Goal: Check status: Check status

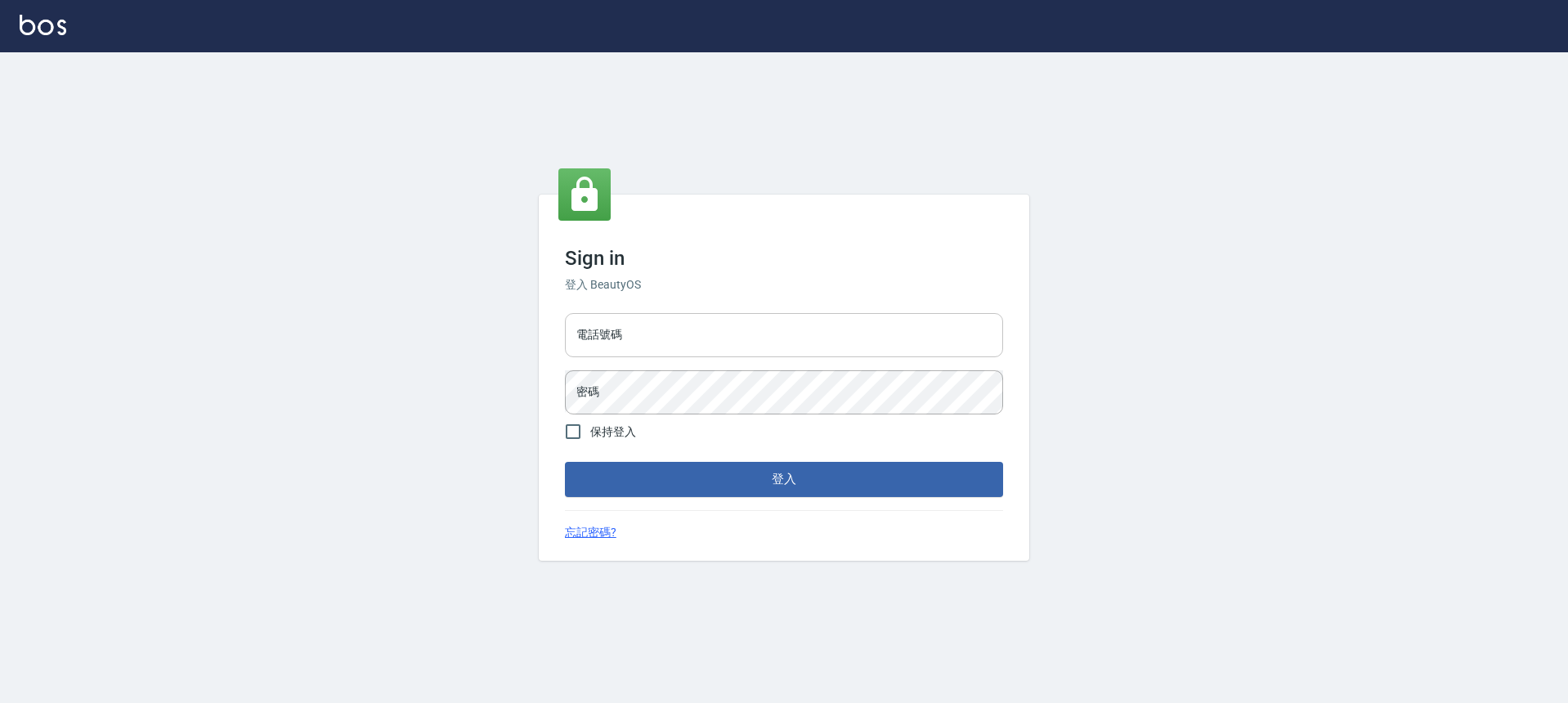
click at [717, 340] on input "電話號碼" at bounding box center [784, 335] width 438 height 44
type input "0903519443"
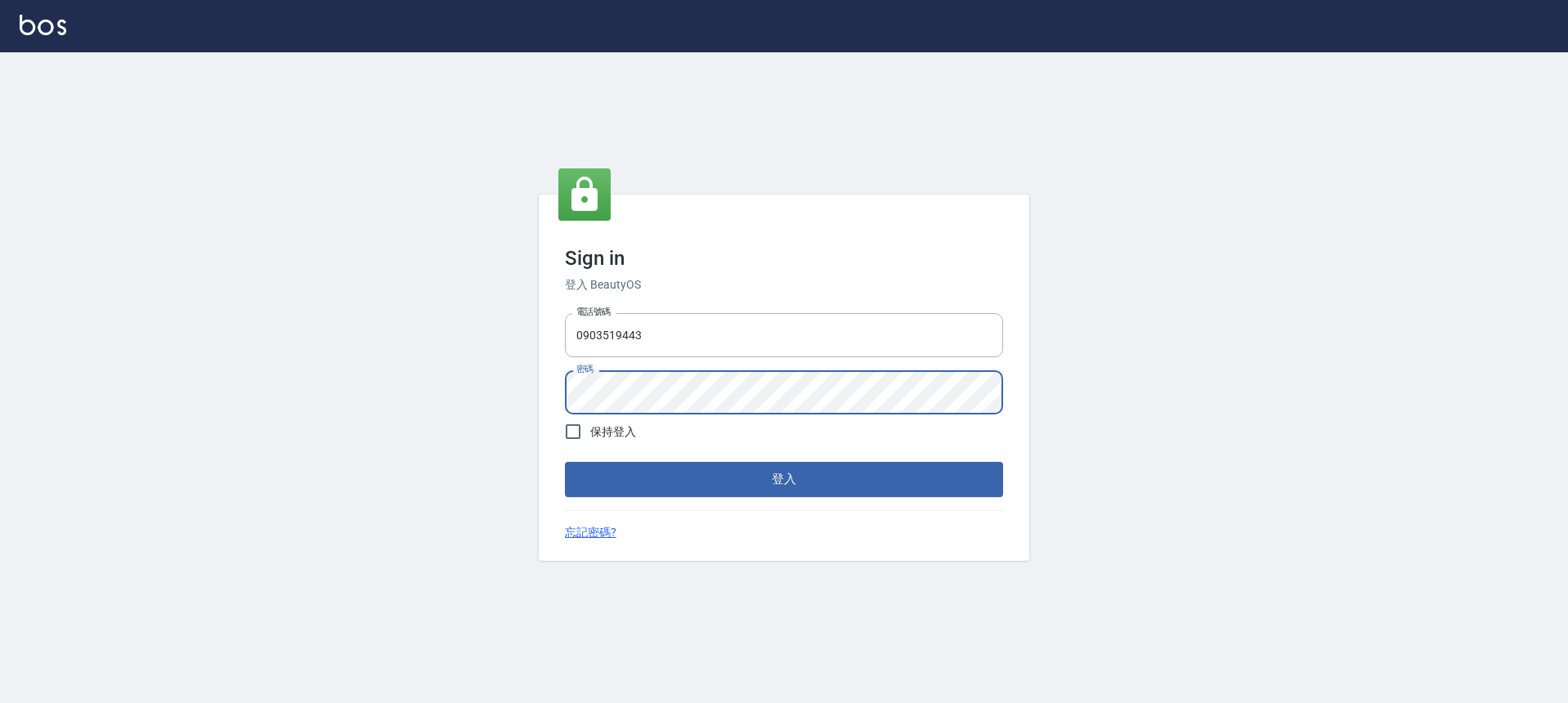
click at [674, 497] on div "Sign in 登入 BeautyOS 電話號碼 [PHONE_NUMBER] 電話號碼 密碼 密碼 保持登入 登入 忘記密碼?" at bounding box center [784, 377] width 490 height 366
click at [642, 458] on form "電話號碼 [PHONE_NUMBER] 電話號碼 密碼 密碼 保持登入 登入" at bounding box center [784, 401] width 438 height 190
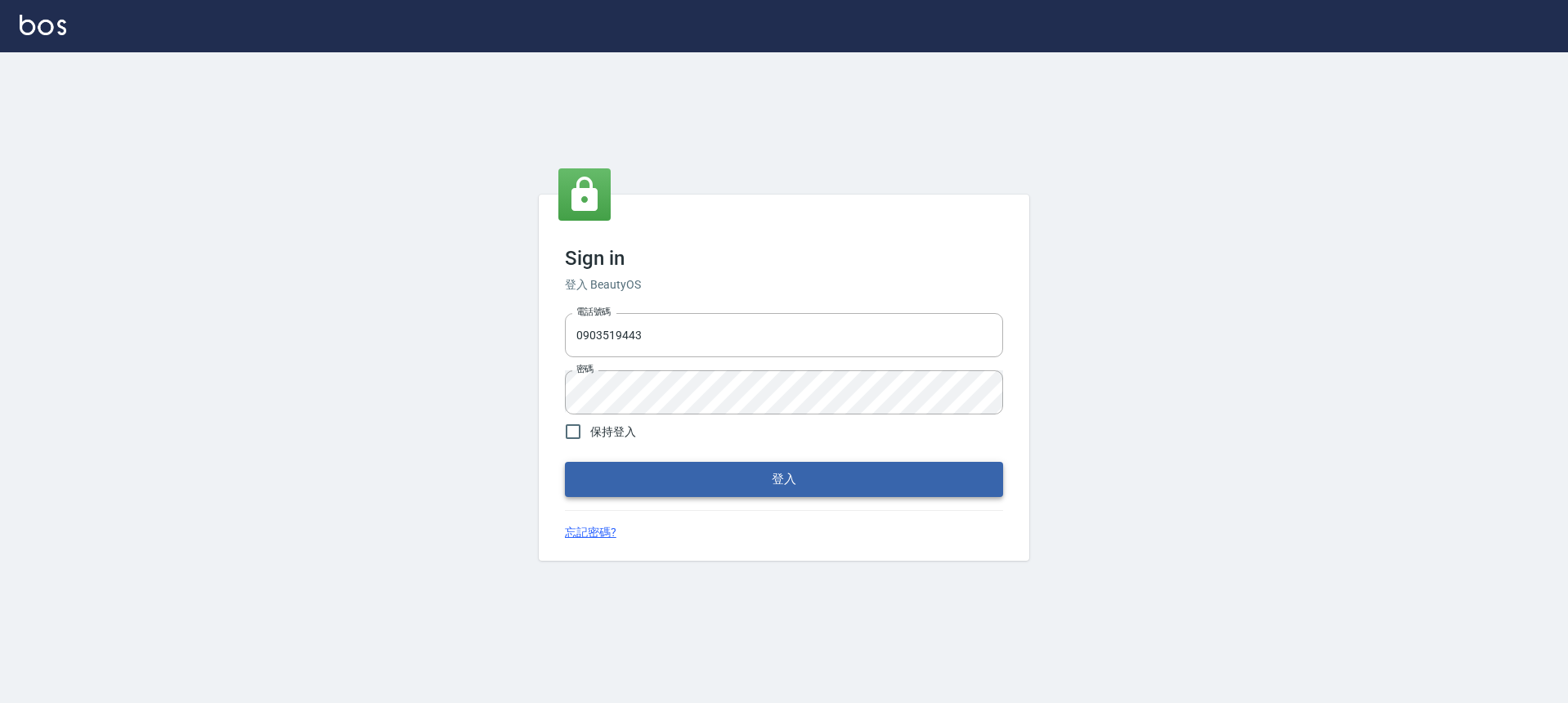
click at [638, 479] on button "登入" at bounding box center [784, 478] width 438 height 34
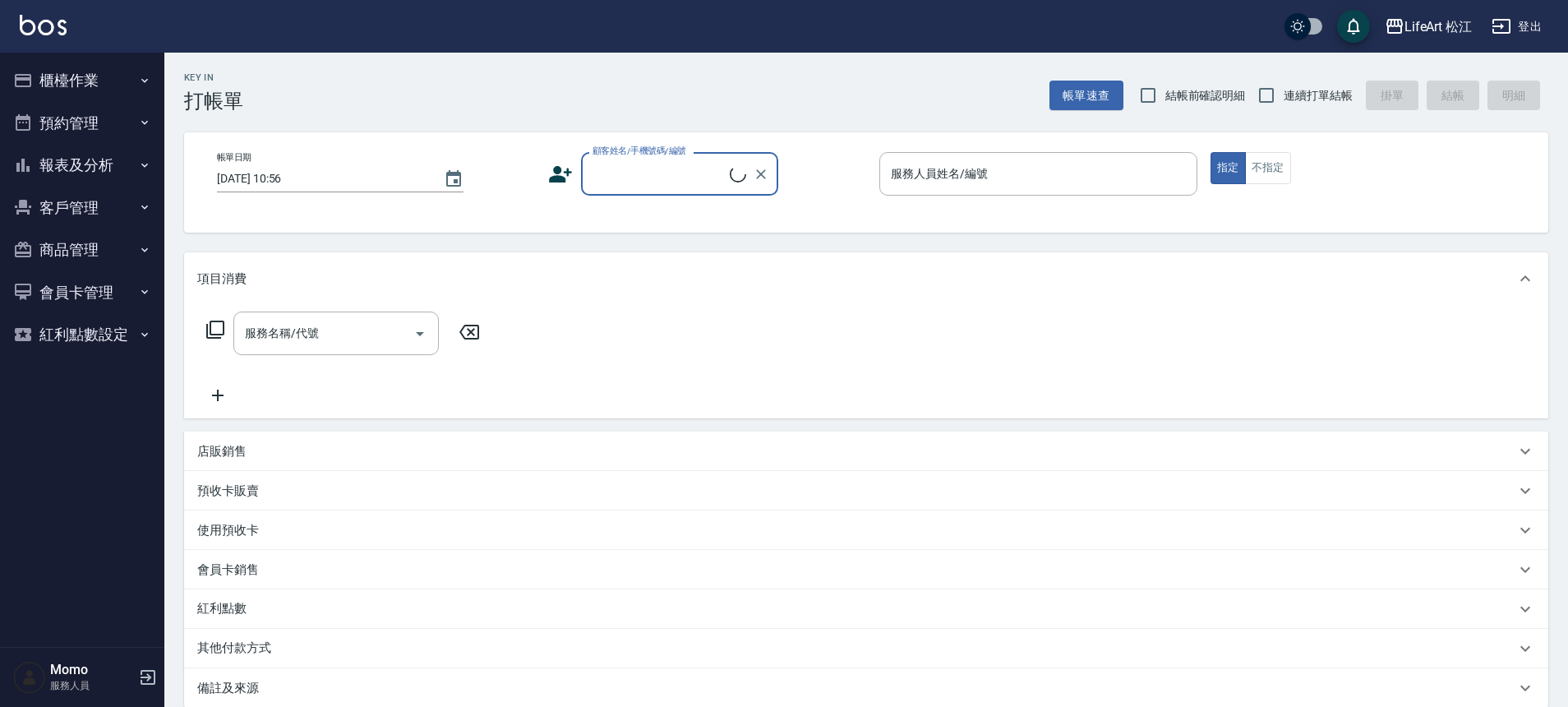
click at [99, 210] on button "客戶管理" at bounding box center [82, 208] width 151 height 42
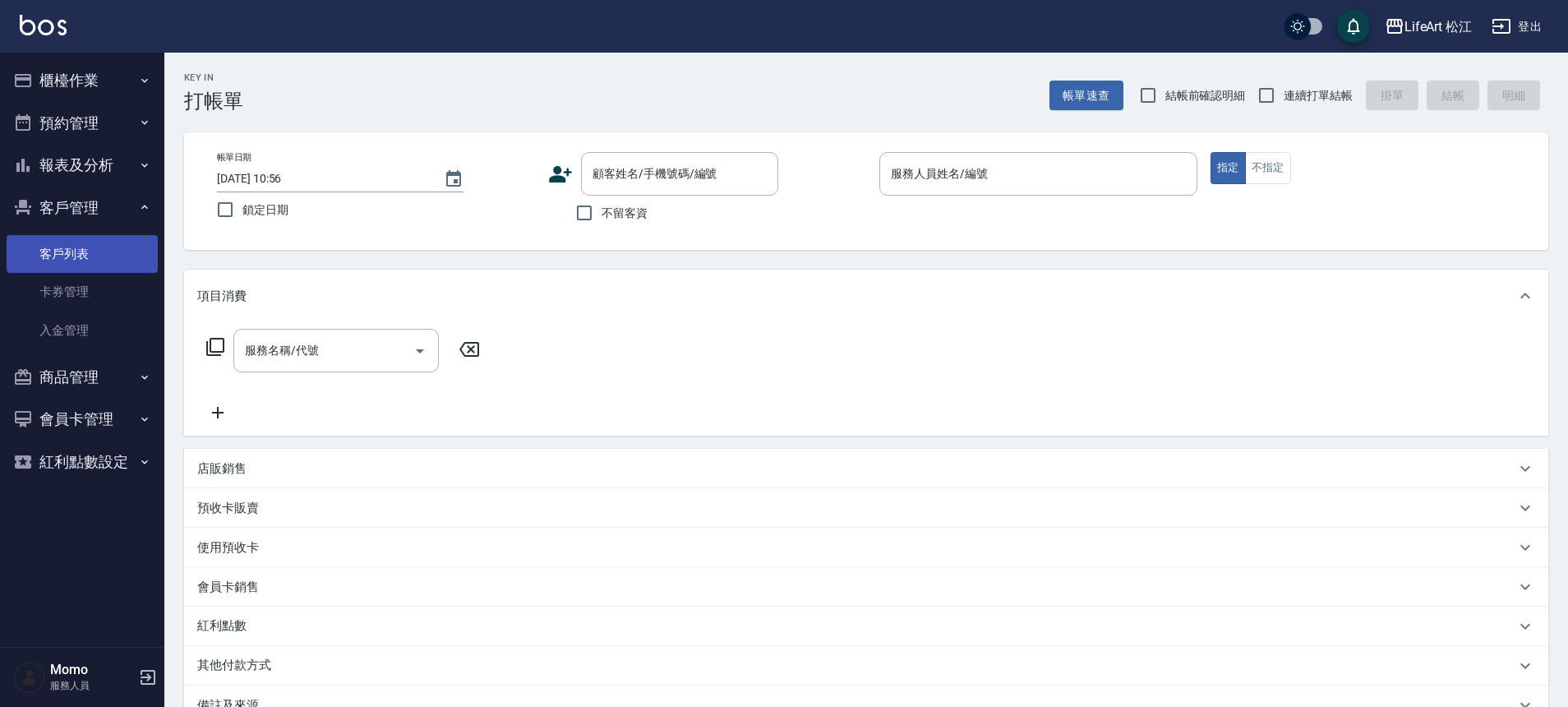
click at [99, 248] on link "客戶列表" at bounding box center [82, 253] width 151 height 38
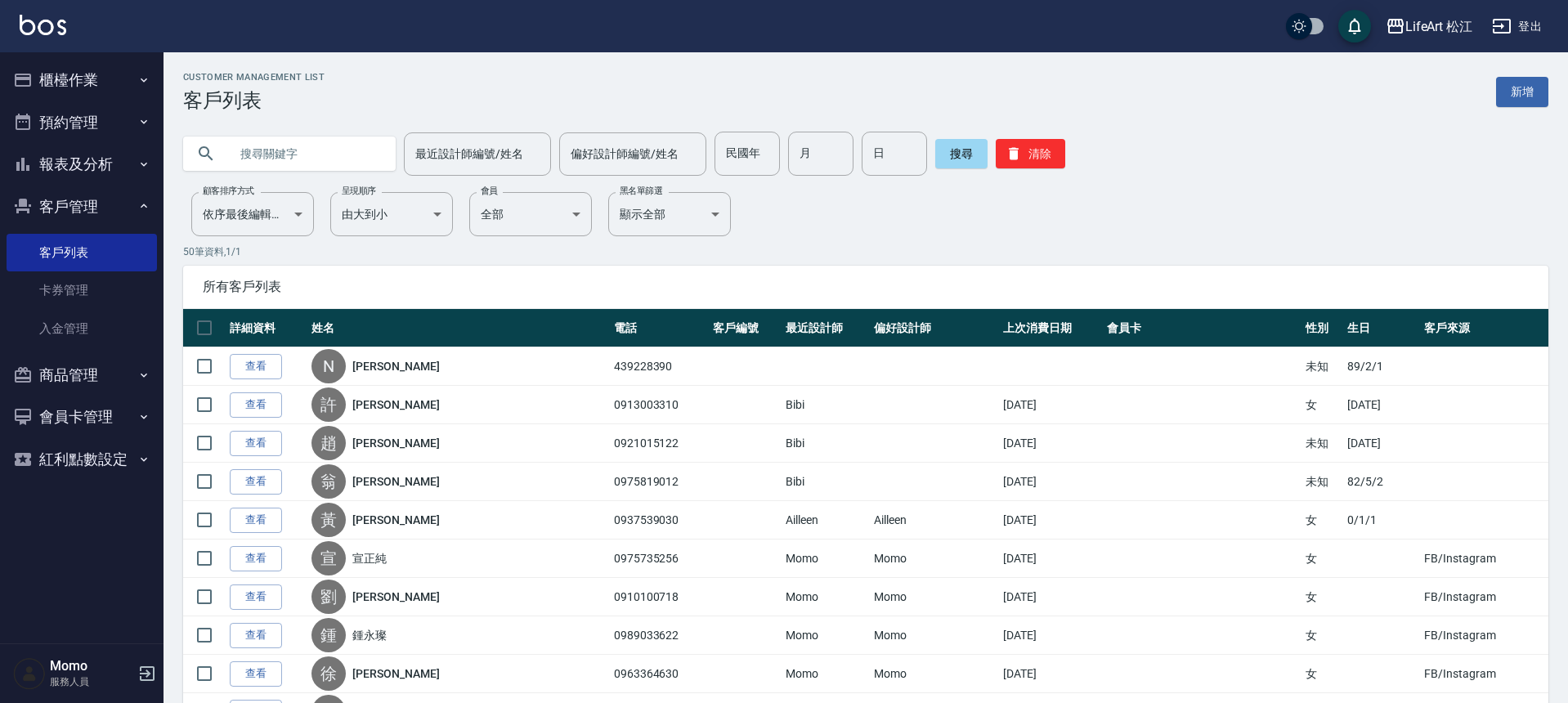
click at [332, 143] on input "text" at bounding box center [306, 154] width 154 height 44
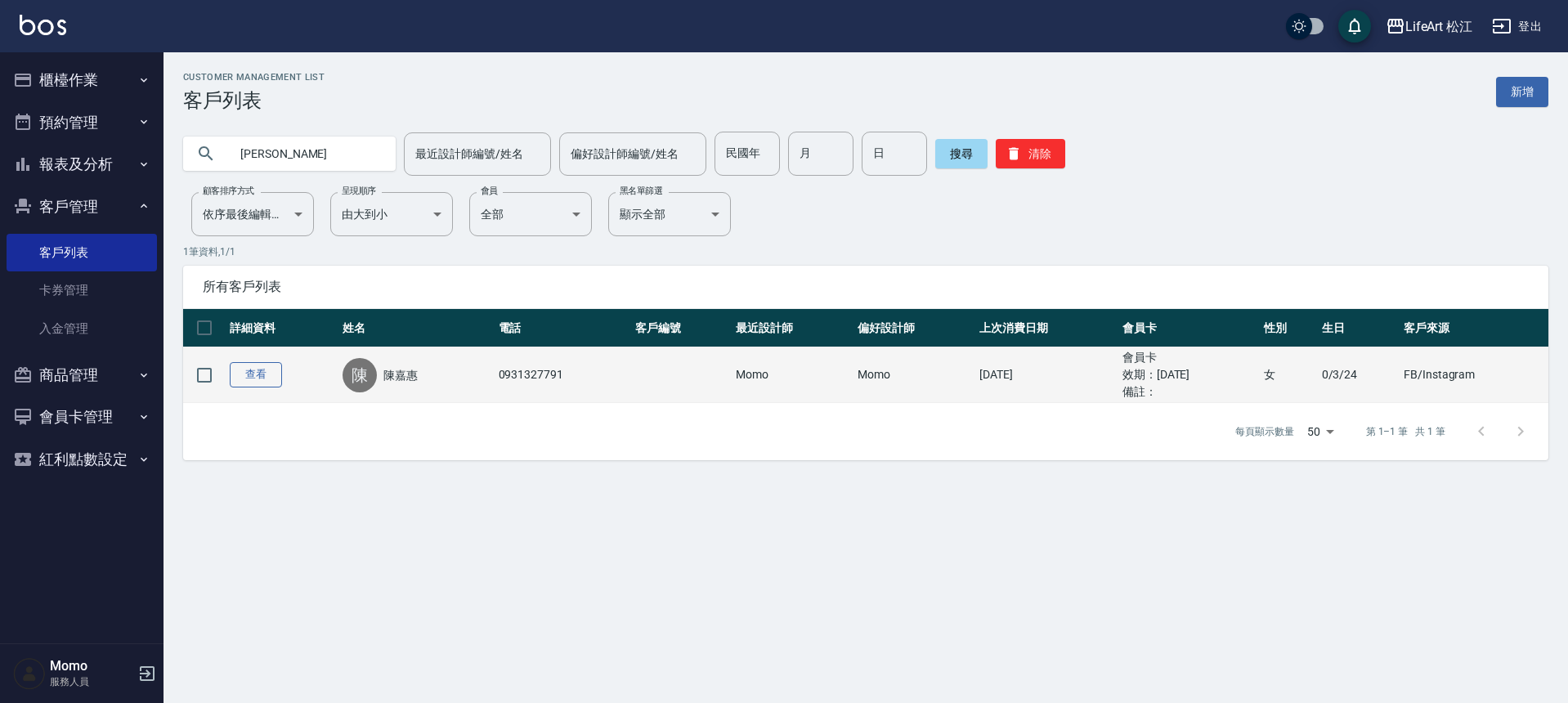
type input "[PERSON_NAME]"
click at [258, 370] on link "查看" at bounding box center [256, 375] width 52 height 26
click at [258, 370] on div "Customer Management List 客戶列表 新[PERSON_NAME] 最近設計師編號/姓名 最近設計師編號/姓名 偏好設計師編號/姓名 偏…" at bounding box center [784, 351] width 1568 height 703
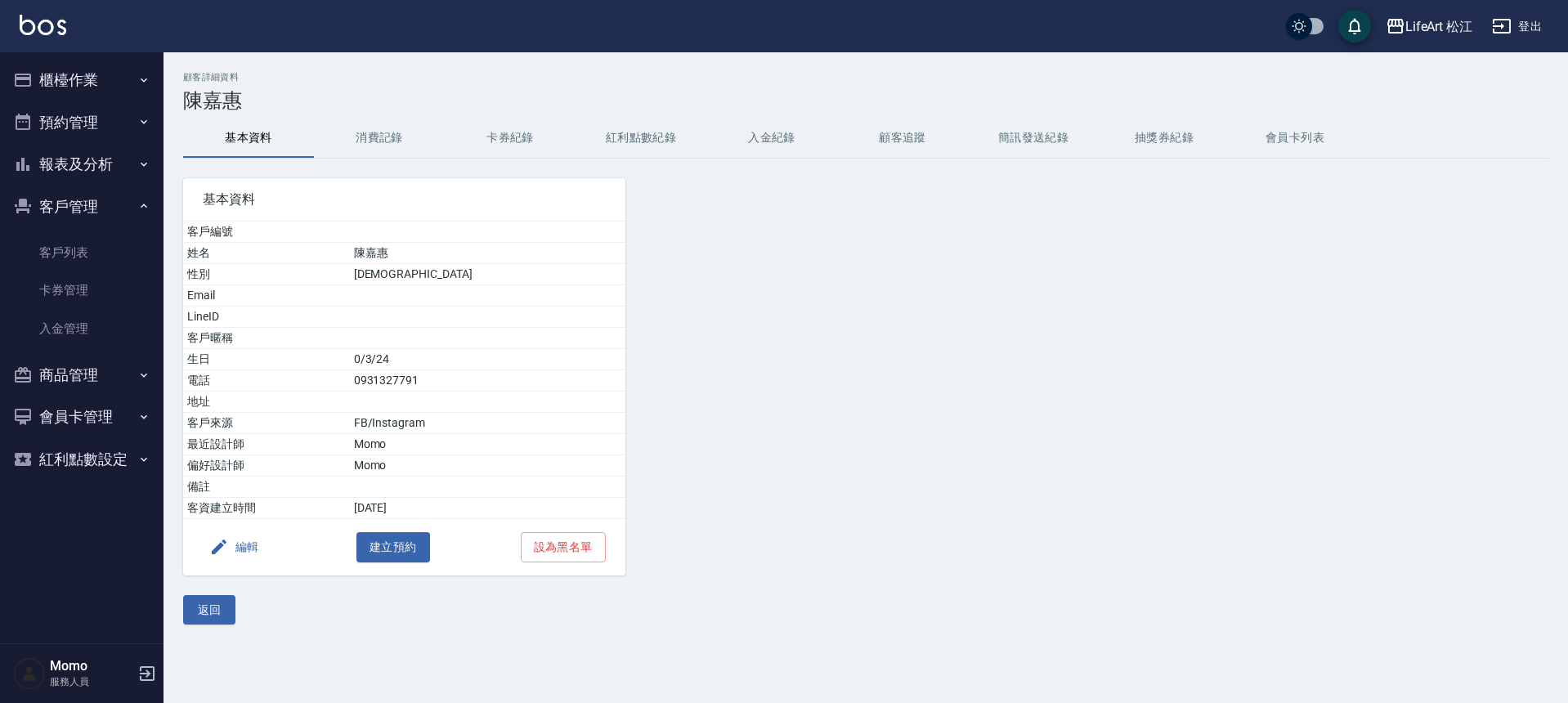
click at [407, 142] on button "消費記錄" at bounding box center [379, 137] width 131 height 39
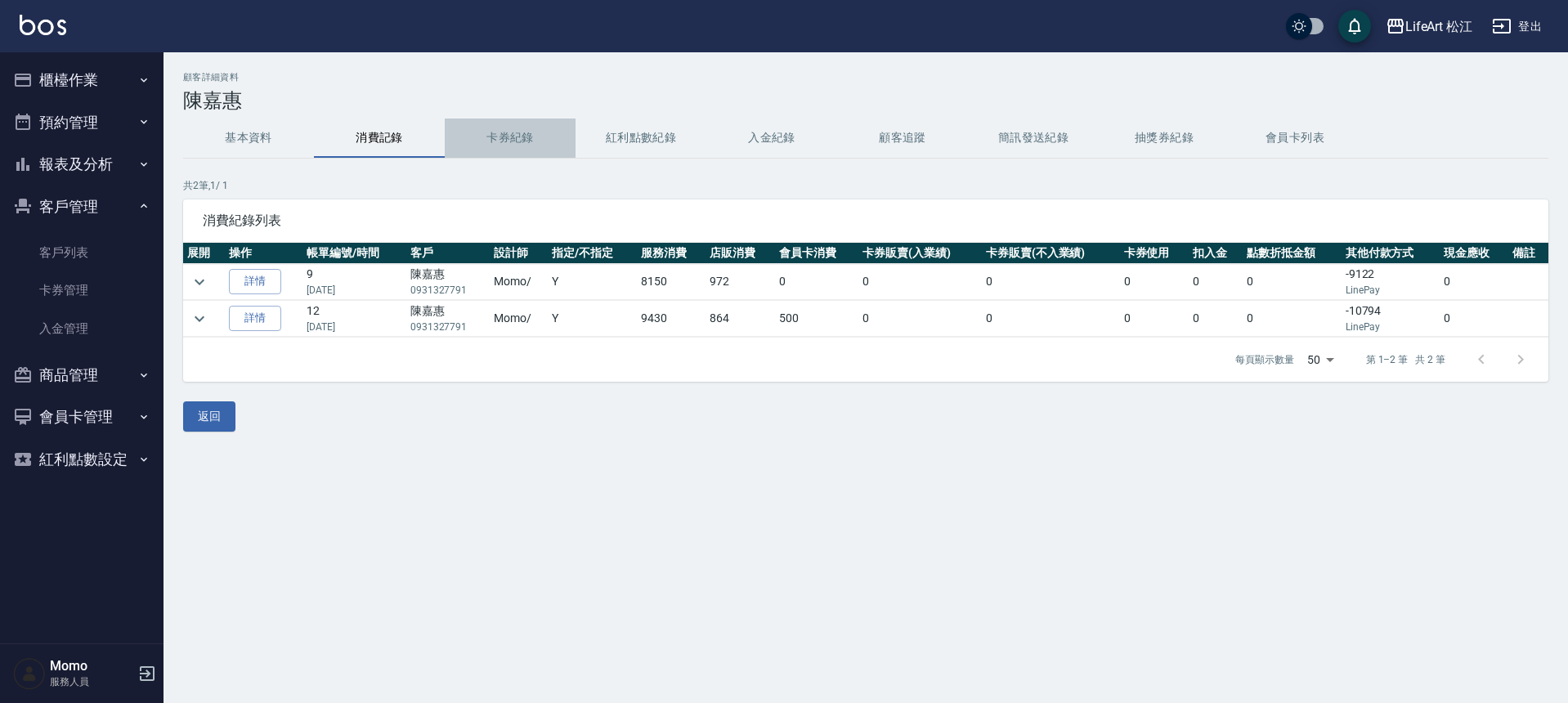
click at [506, 139] on button "卡券紀錄" at bounding box center [510, 137] width 131 height 39
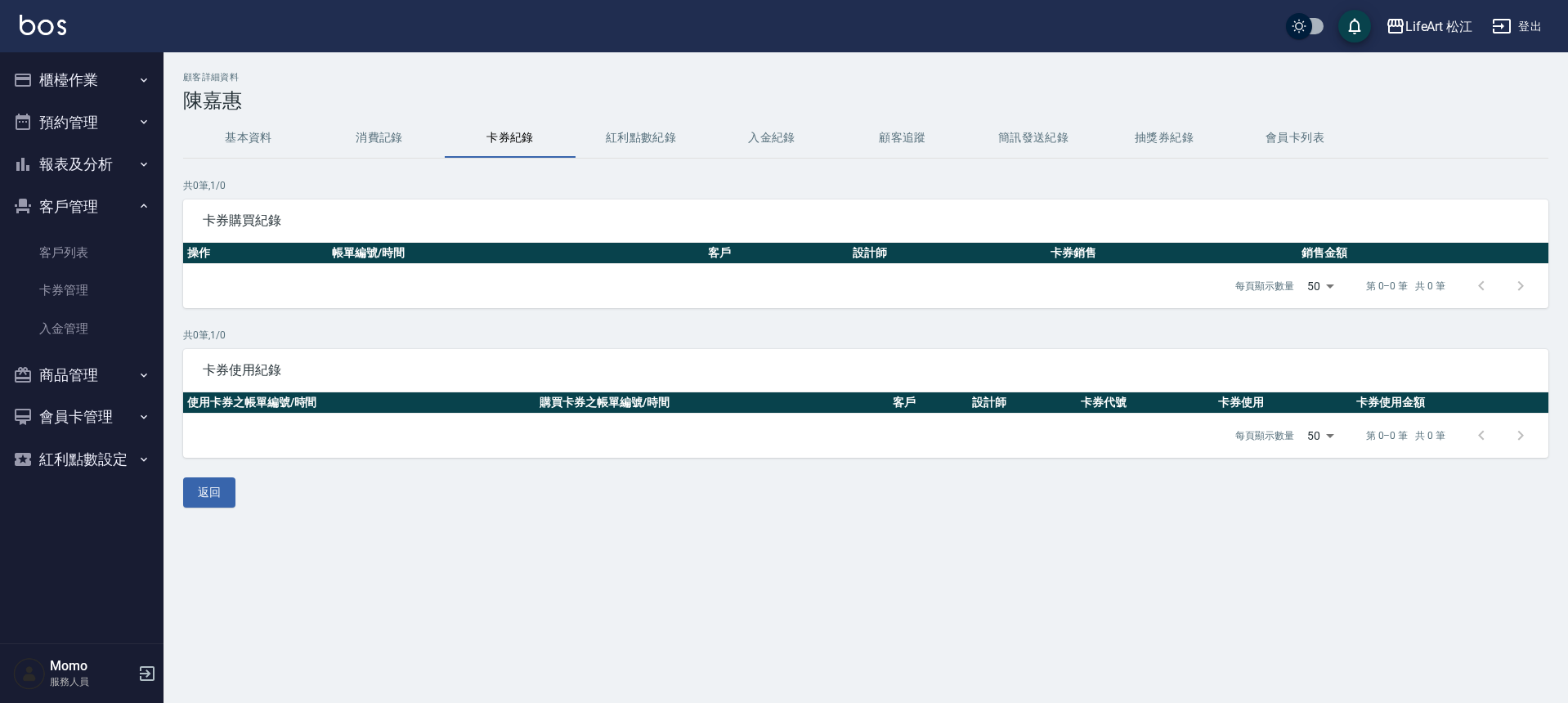
click at [372, 133] on button "消費記錄" at bounding box center [379, 137] width 131 height 39
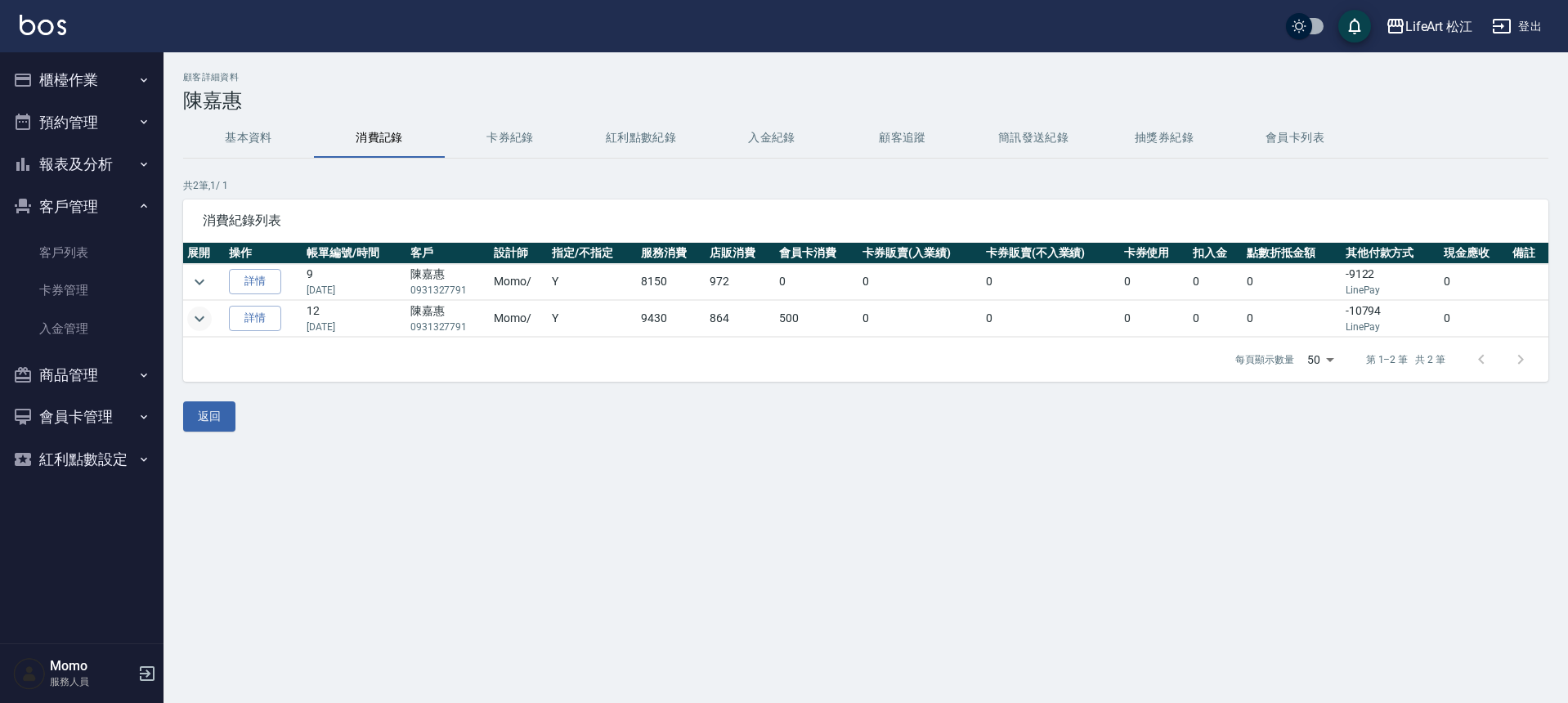
click at [205, 320] on icon "expand row" at bounding box center [199, 318] width 19 height 19
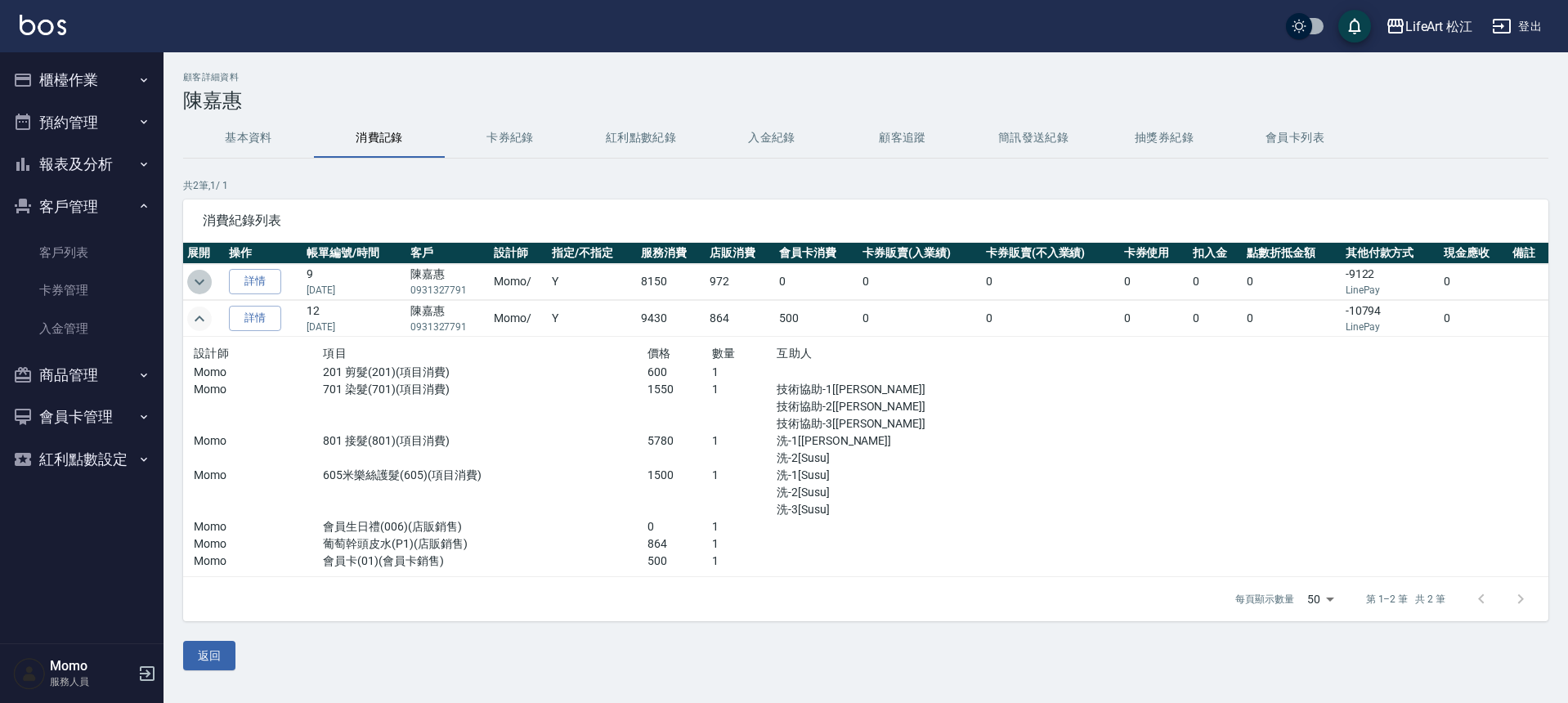
click at [197, 282] on icon "expand row" at bounding box center [199, 281] width 10 height 5
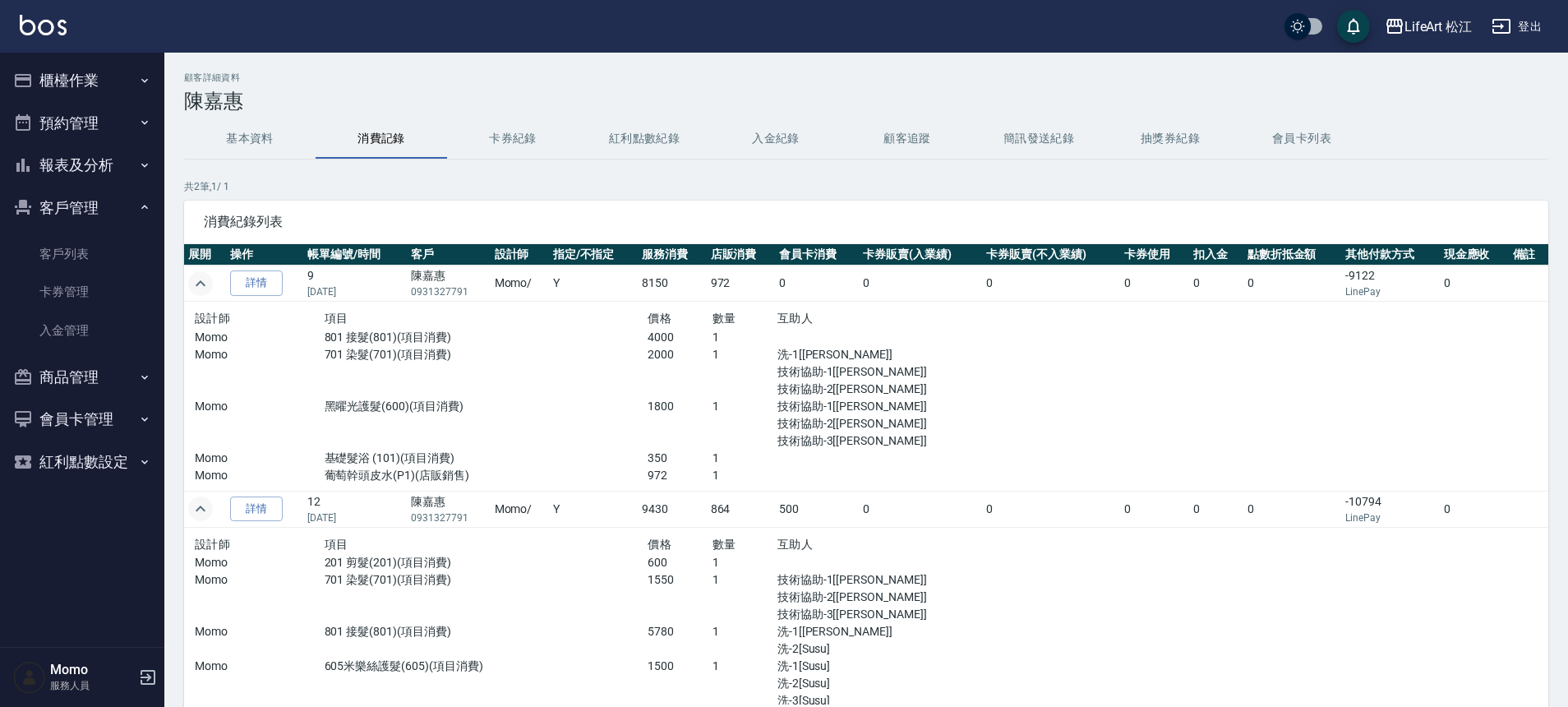
click at [664, 344] on p "4000" at bounding box center [680, 337] width 64 height 18
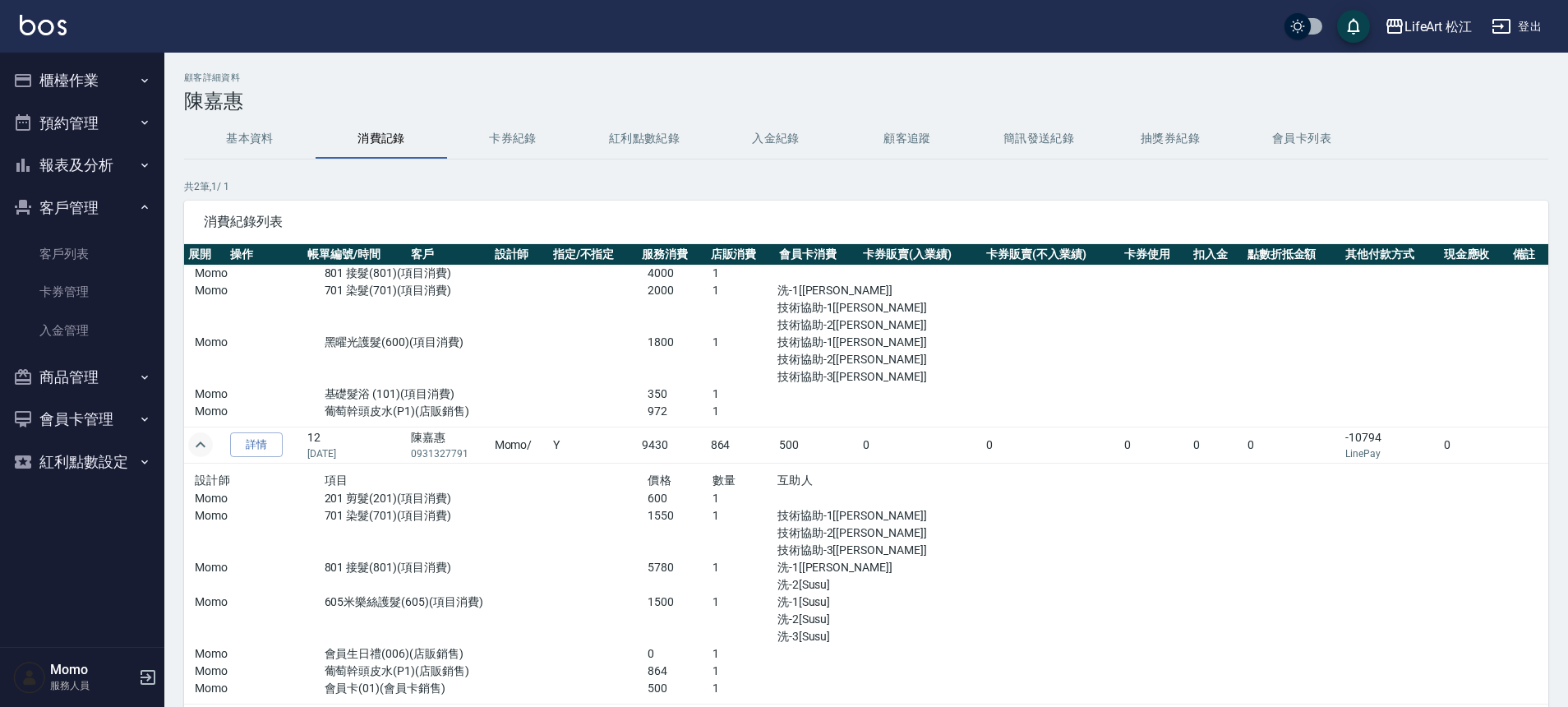
click at [82, 179] on button "報表及分析" at bounding box center [82, 165] width 151 height 42
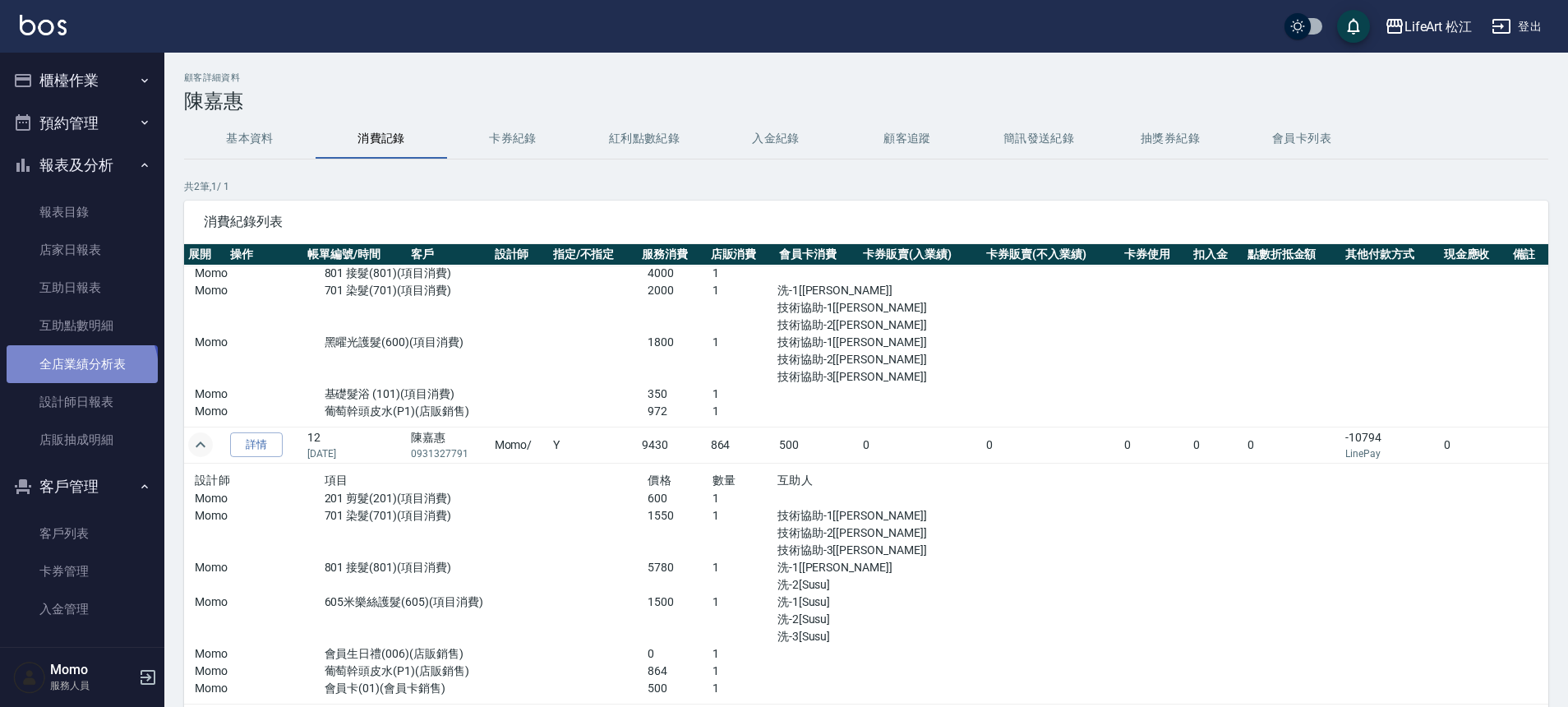
click at [80, 370] on link "全店業績分析表" at bounding box center [82, 364] width 151 height 38
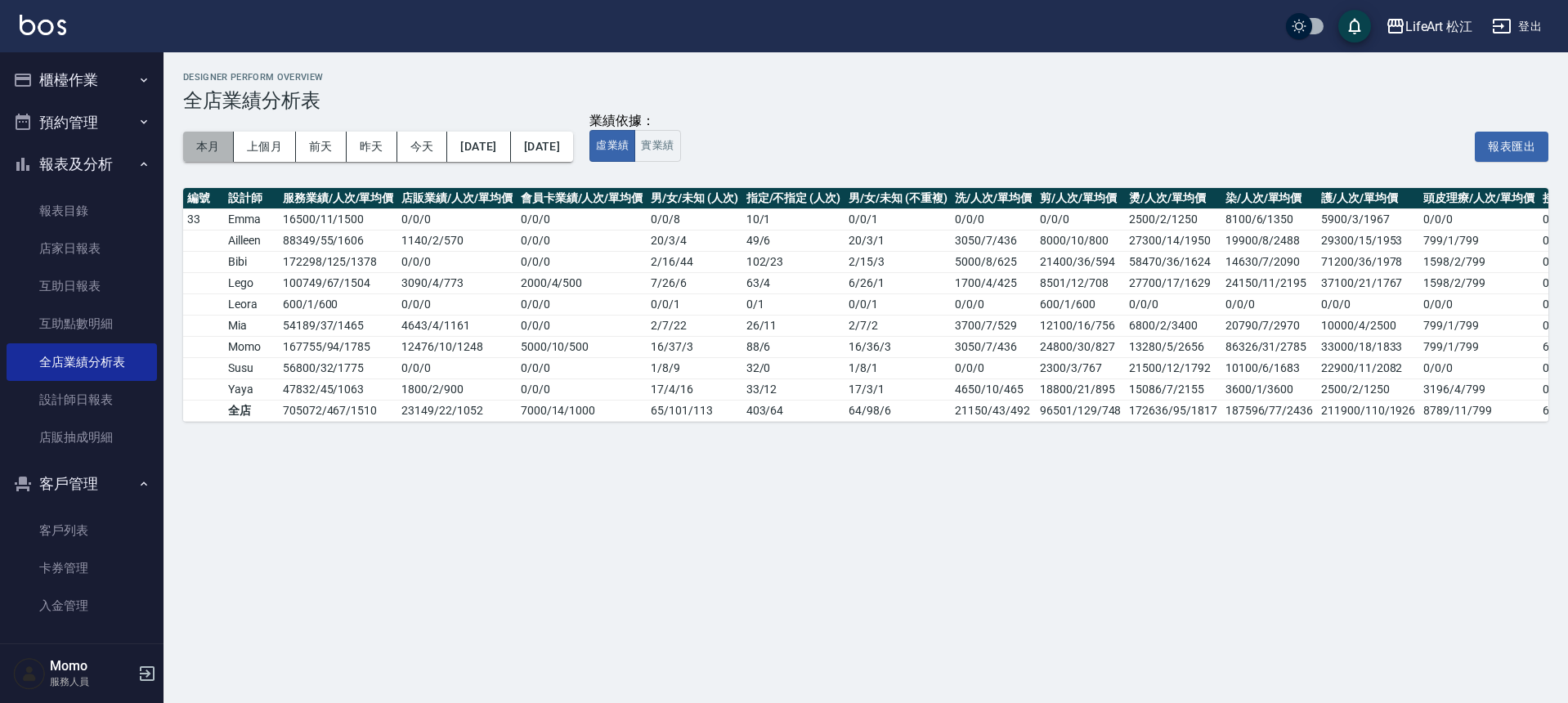
click at [212, 140] on button "本月" at bounding box center [208, 147] width 50 height 30
click at [105, 92] on button "櫃檯作業" at bounding box center [82, 80] width 150 height 42
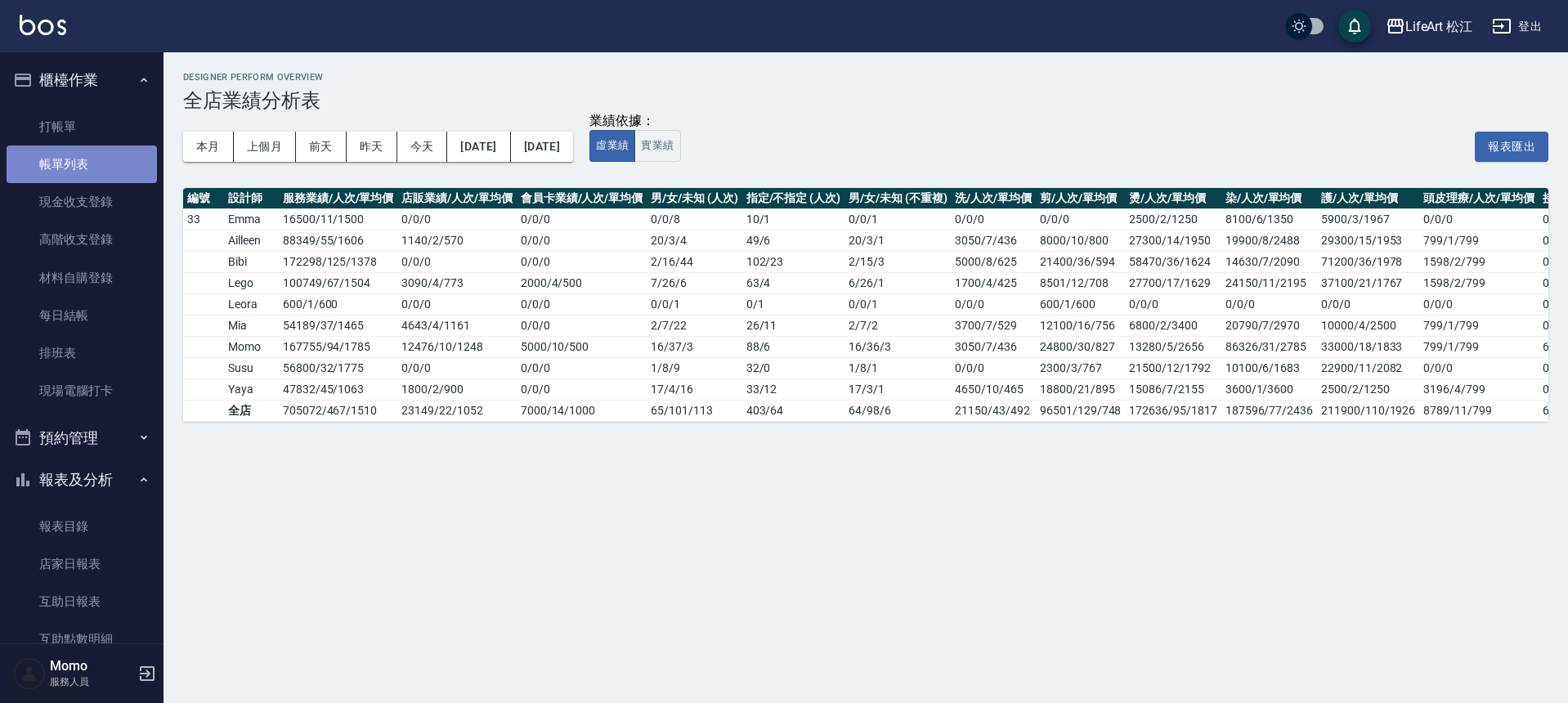
click at [93, 156] on link "帳單列表" at bounding box center [82, 164] width 150 height 38
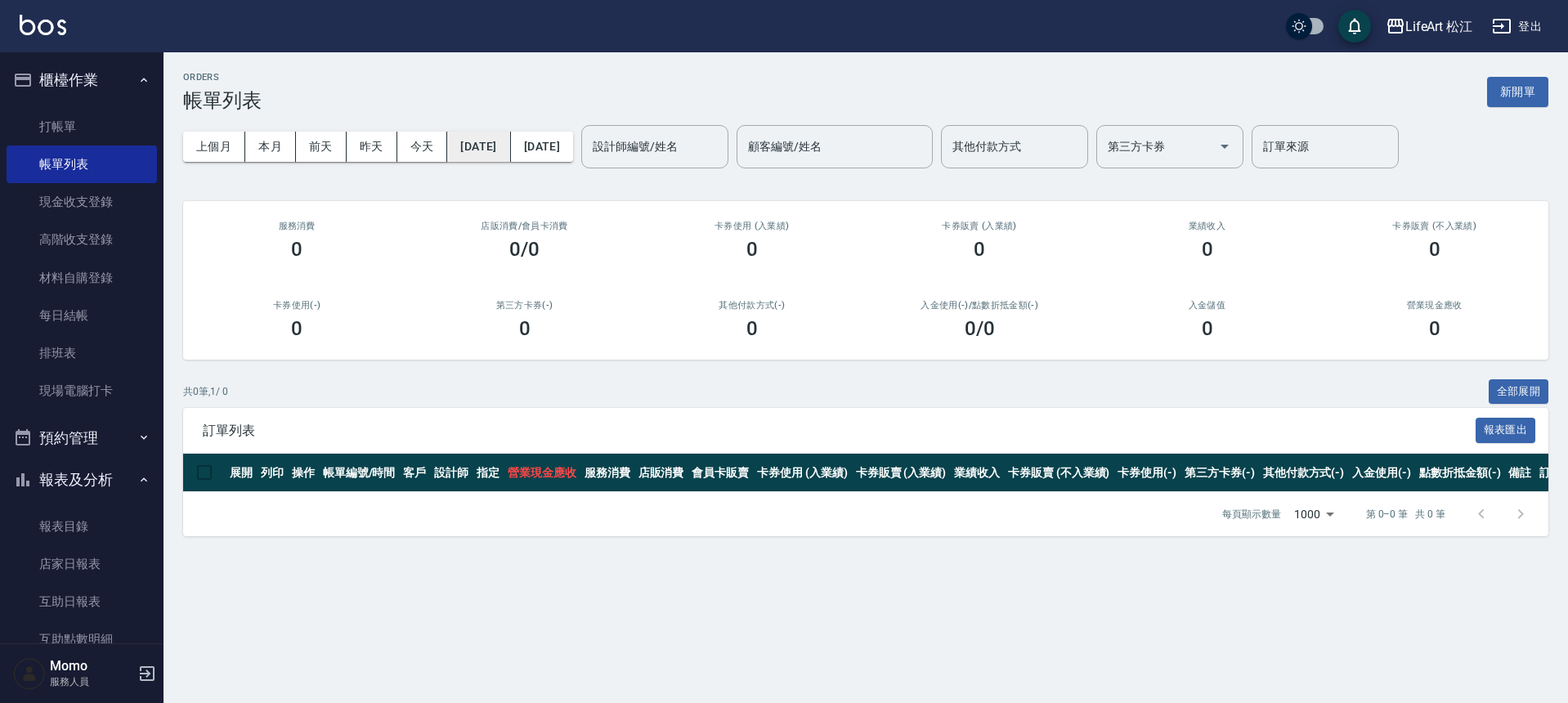
click at [480, 140] on button "[DATE]" at bounding box center [478, 147] width 63 height 30
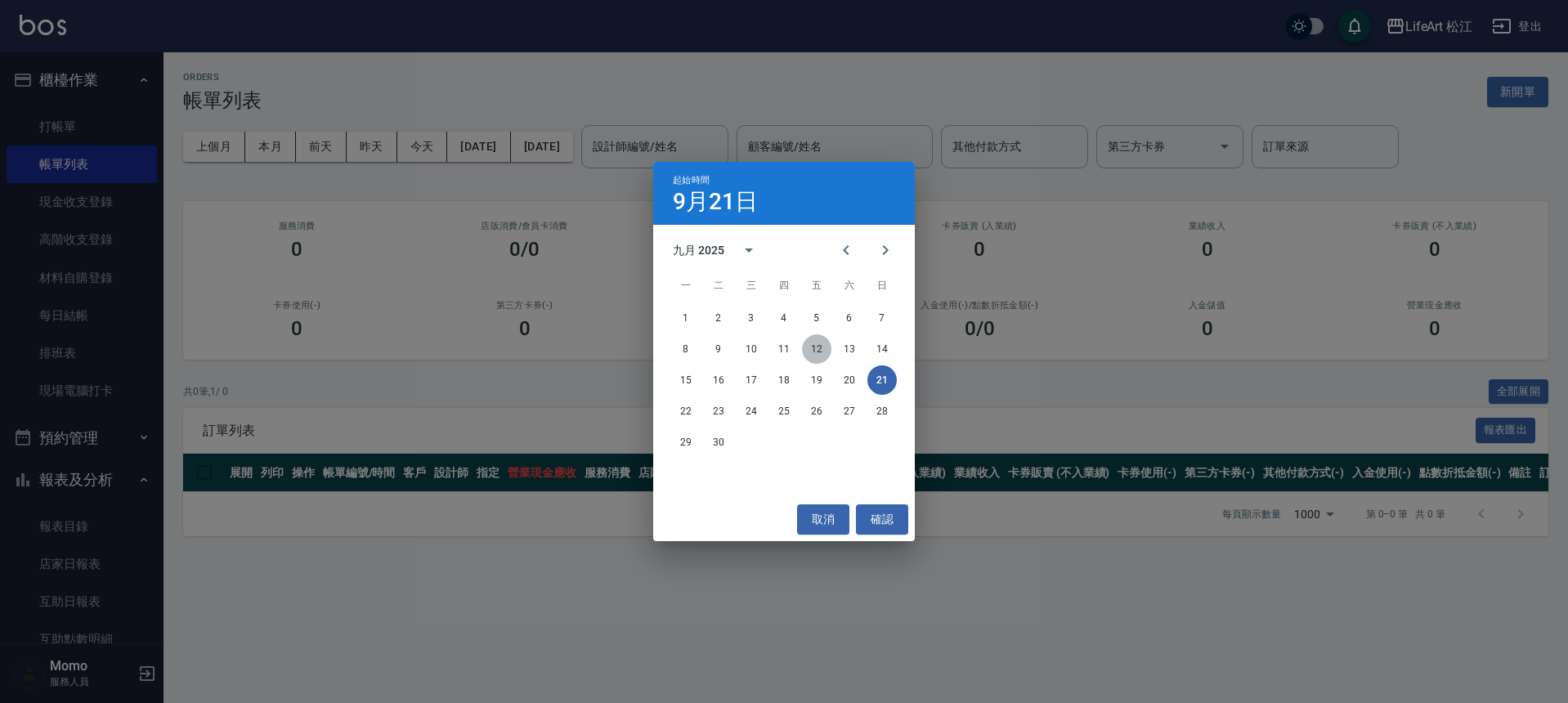
click at [815, 349] on button "12" at bounding box center [817, 349] width 29 height 29
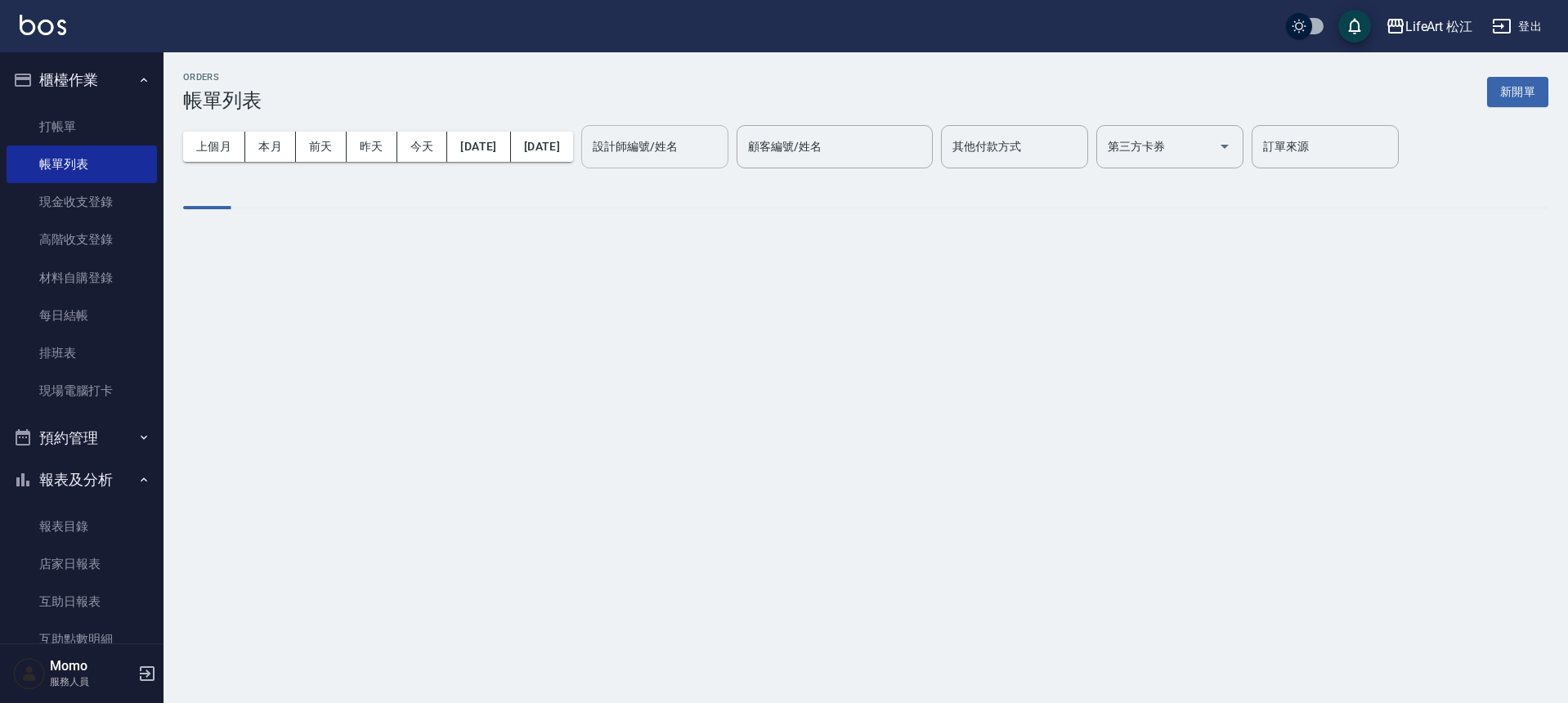
click at [701, 150] on div "設計師編號/姓名 設計師編號/姓名" at bounding box center [654, 147] width 148 height 43
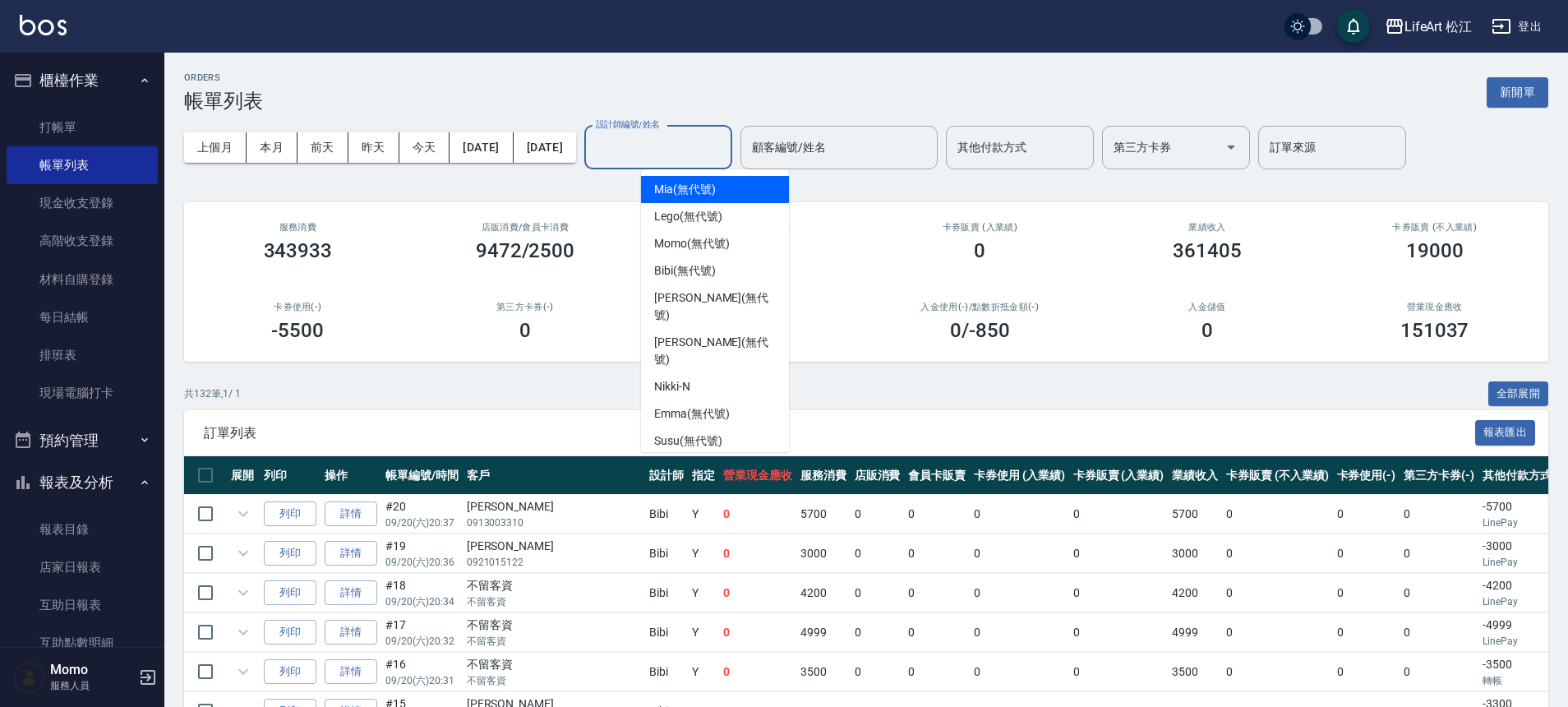
click at [697, 276] on span "Bibi (無代號)" at bounding box center [685, 271] width 62 height 18
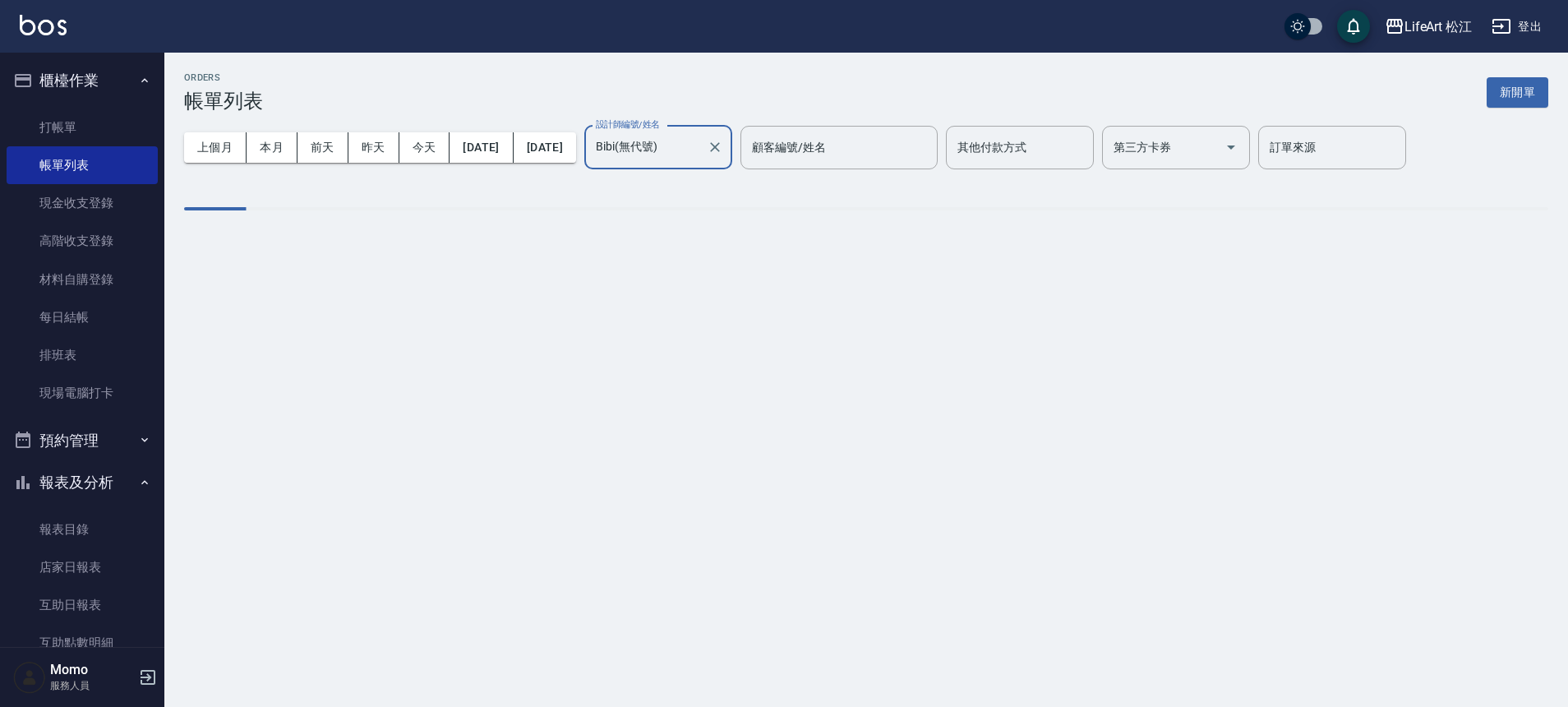
type input "Bibi(無代號)"
click at [697, 276] on div "ORDERS 帳單列表 新開單 上個月 本月 [DATE] [DATE] [DATE] [DATE] [DATE] 設計師編號/姓名 [PERSON_NAME…" at bounding box center [788, 353] width 1576 height 707
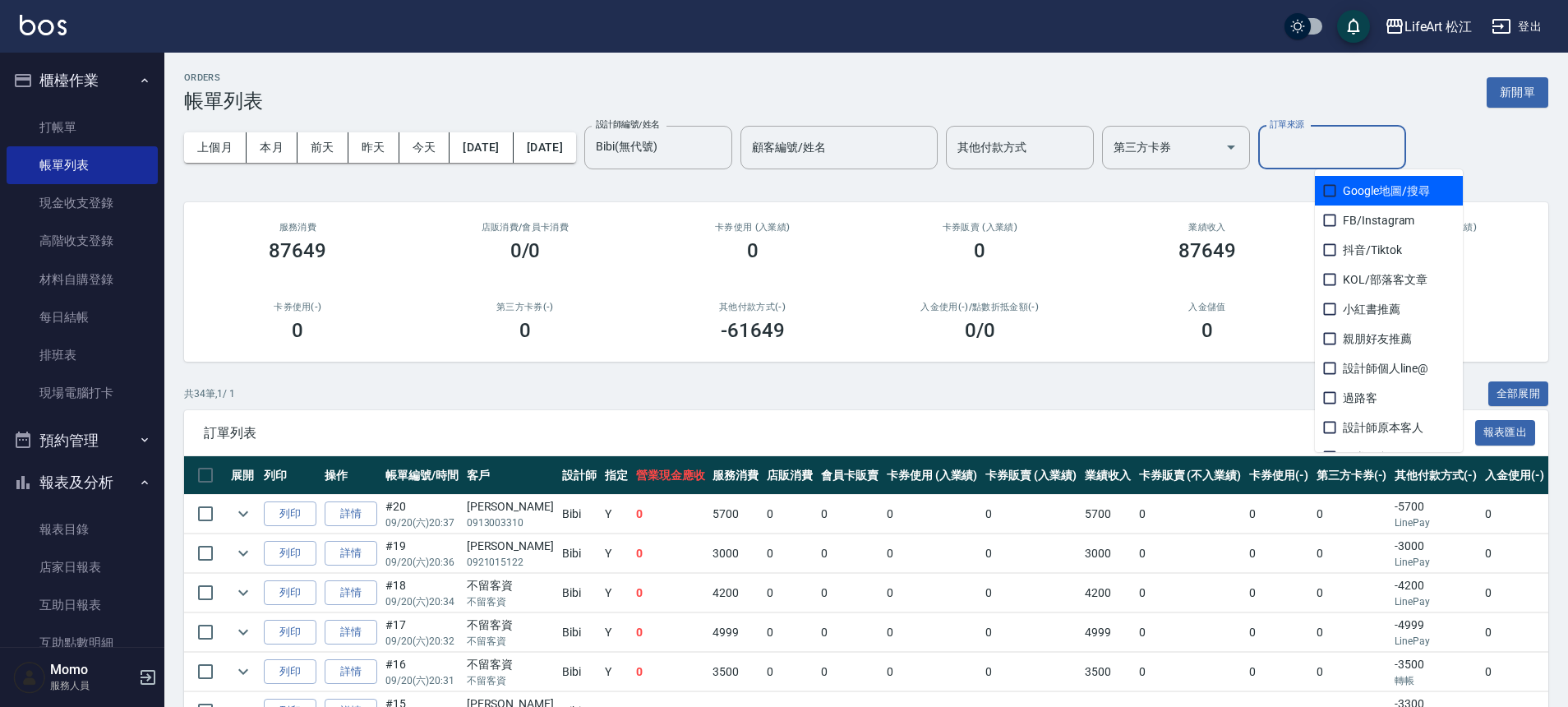
click at [1389, 156] on input "訂單來源" at bounding box center [1332, 147] width 134 height 29
click at [1384, 216] on span "FB/Instagram" at bounding box center [1388, 220] width 148 height 29
checkbox input "true"
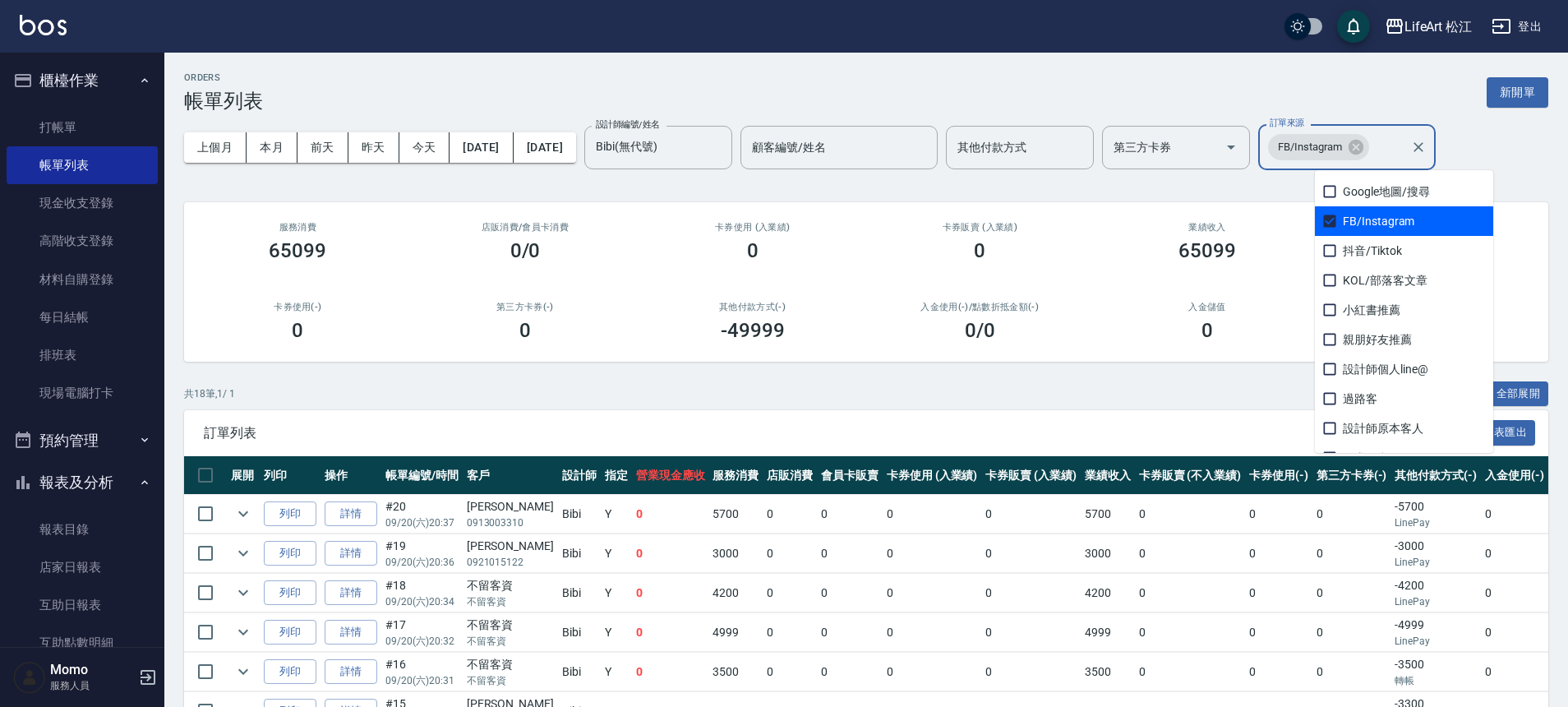
click at [1125, 386] on div "共 18 筆, 1 / 1 全部展開" at bounding box center [866, 395] width 1364 height 26
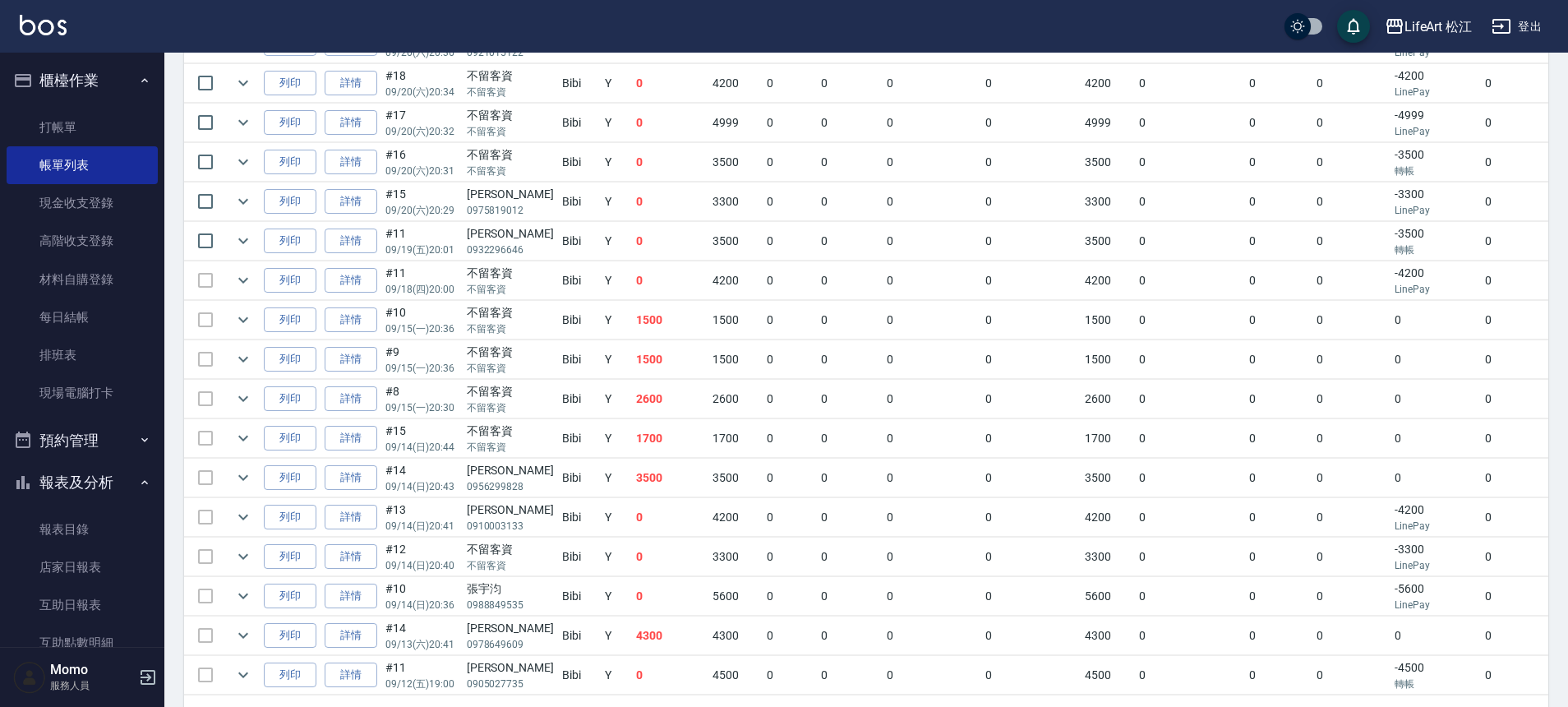
scroll to position [575, 0]
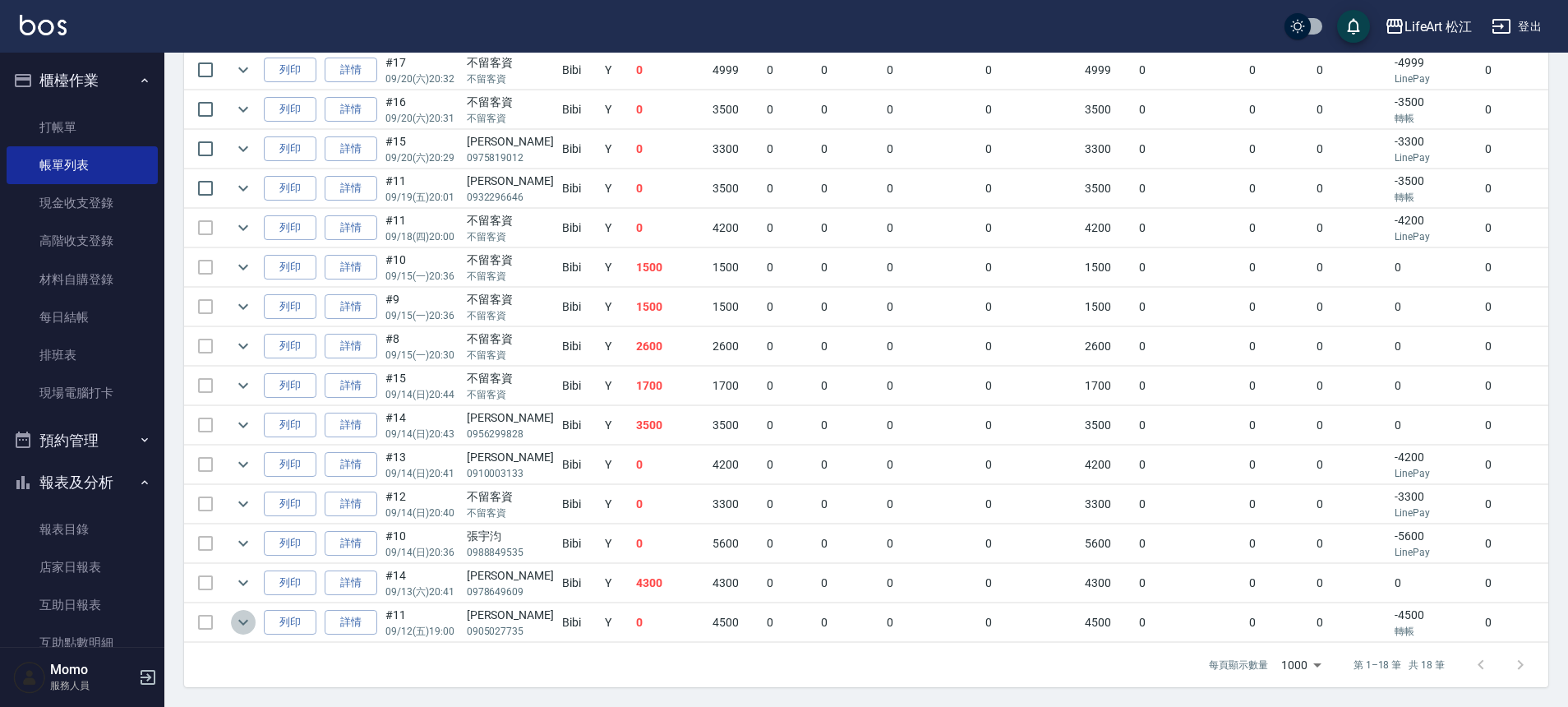
click at [244, 620] on icon "expand row" at bounding box center [243, 623] width 10 height 6
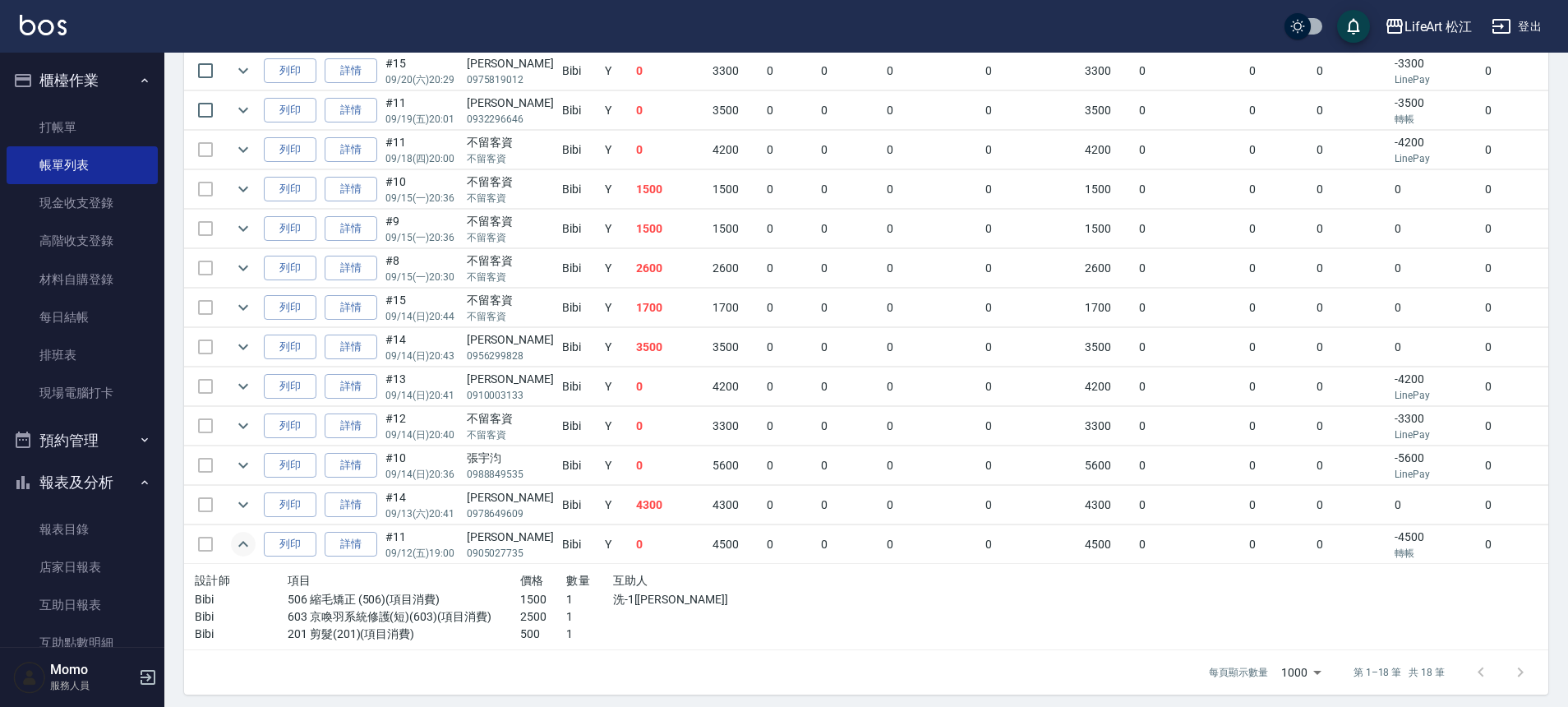
scroll to position [660, 0]
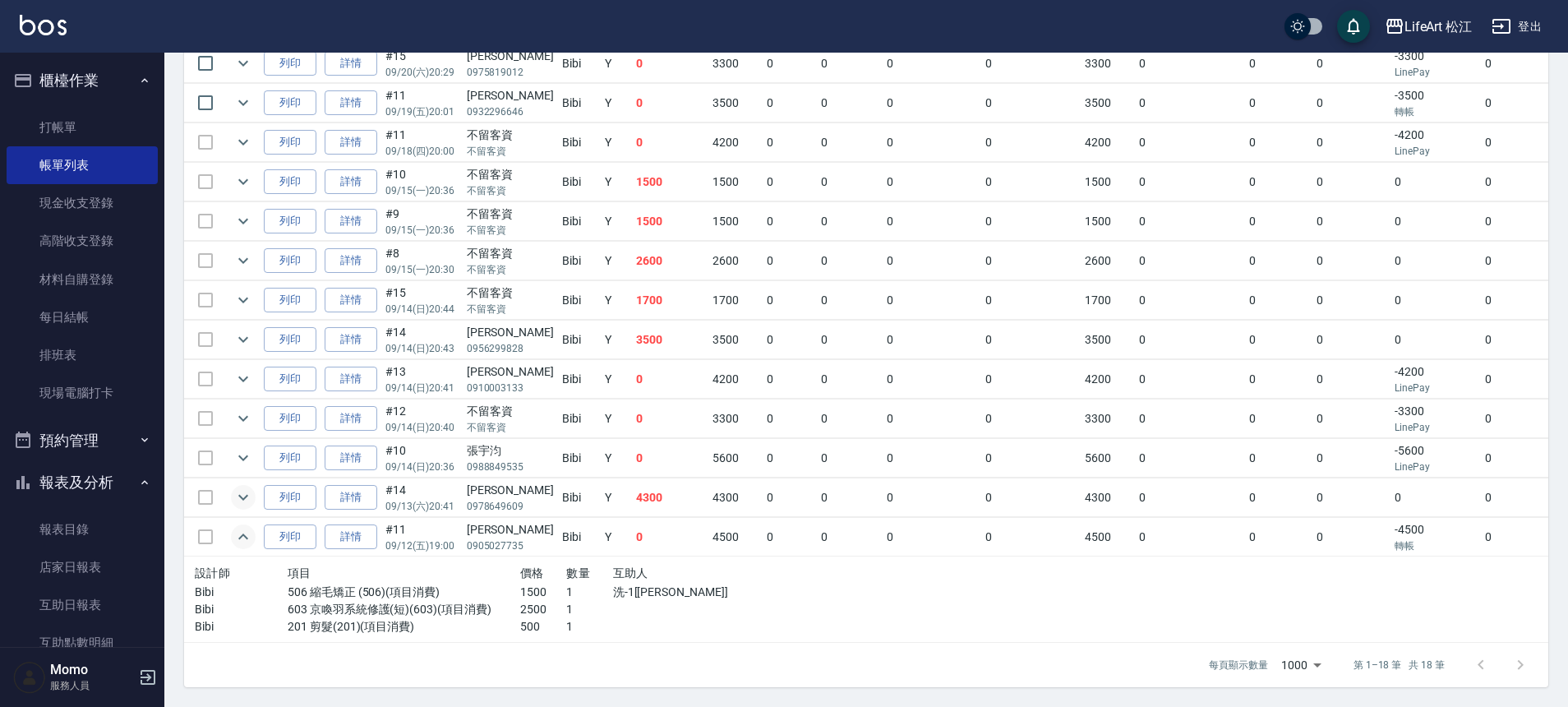
click at [240, 492] on icon "expand row" at bounding box center [242, 497] width 19 height 19
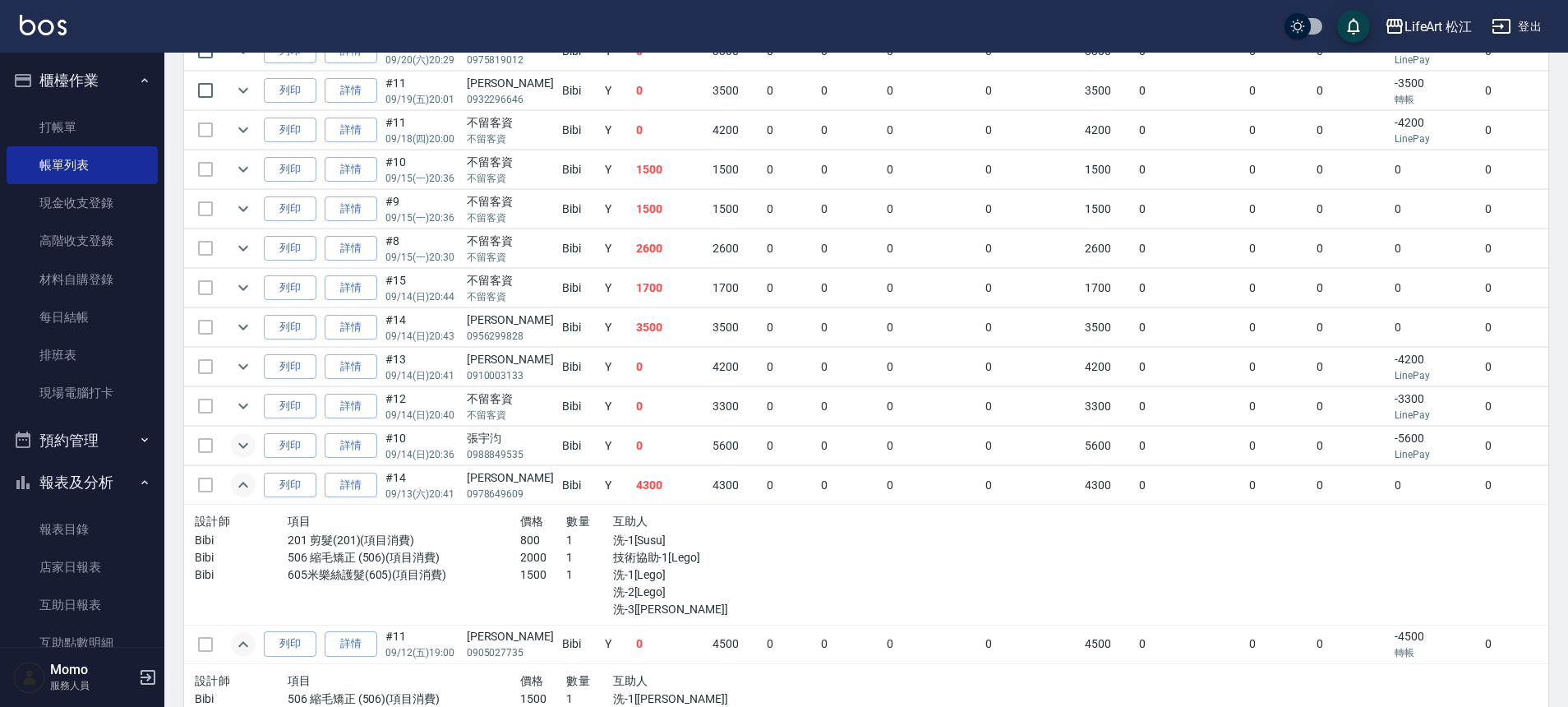
click at [244, 451] on icon "expand row" at bounding box center [242, 445] width 19 height 19
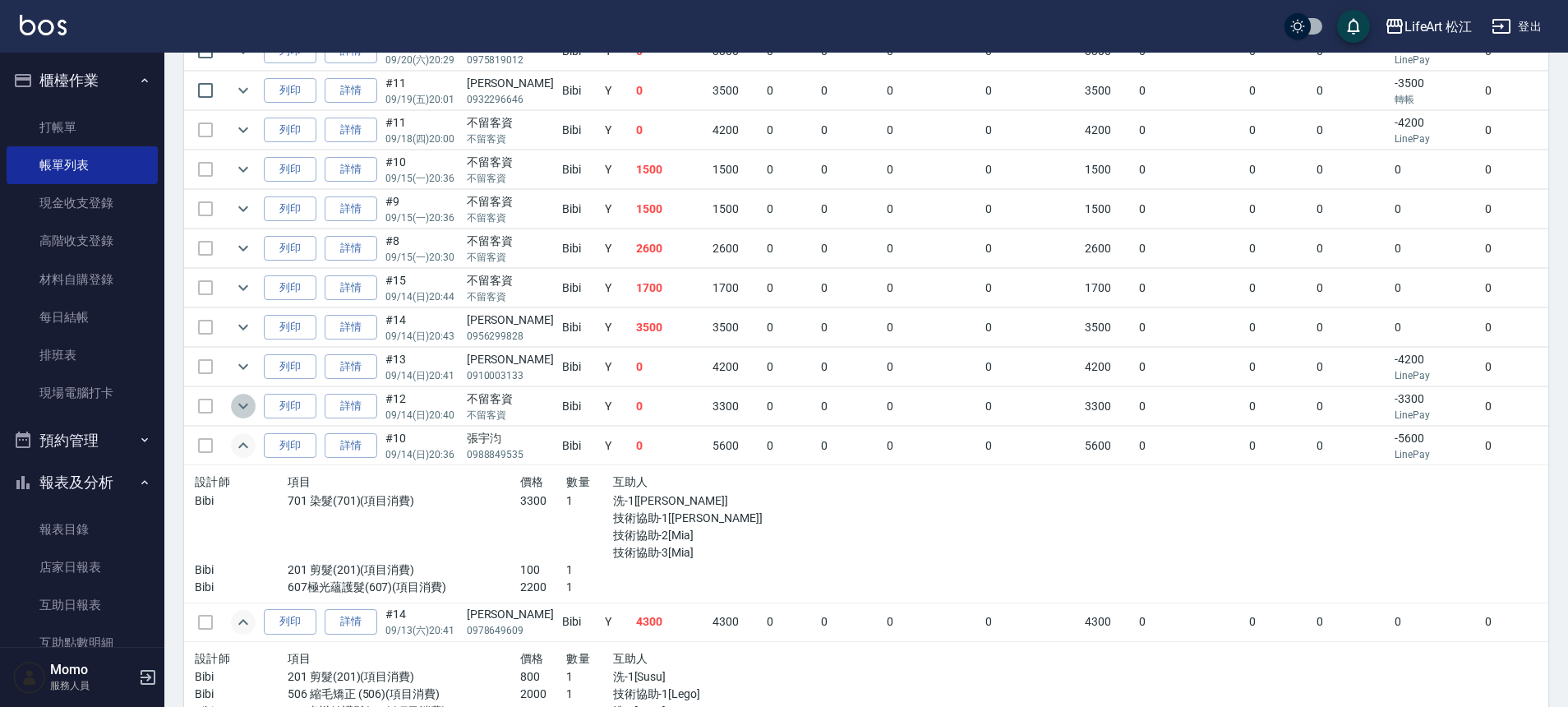
click at [252, 410] on icon "expand row" at bounding box center [242, 406] width 19 height 19
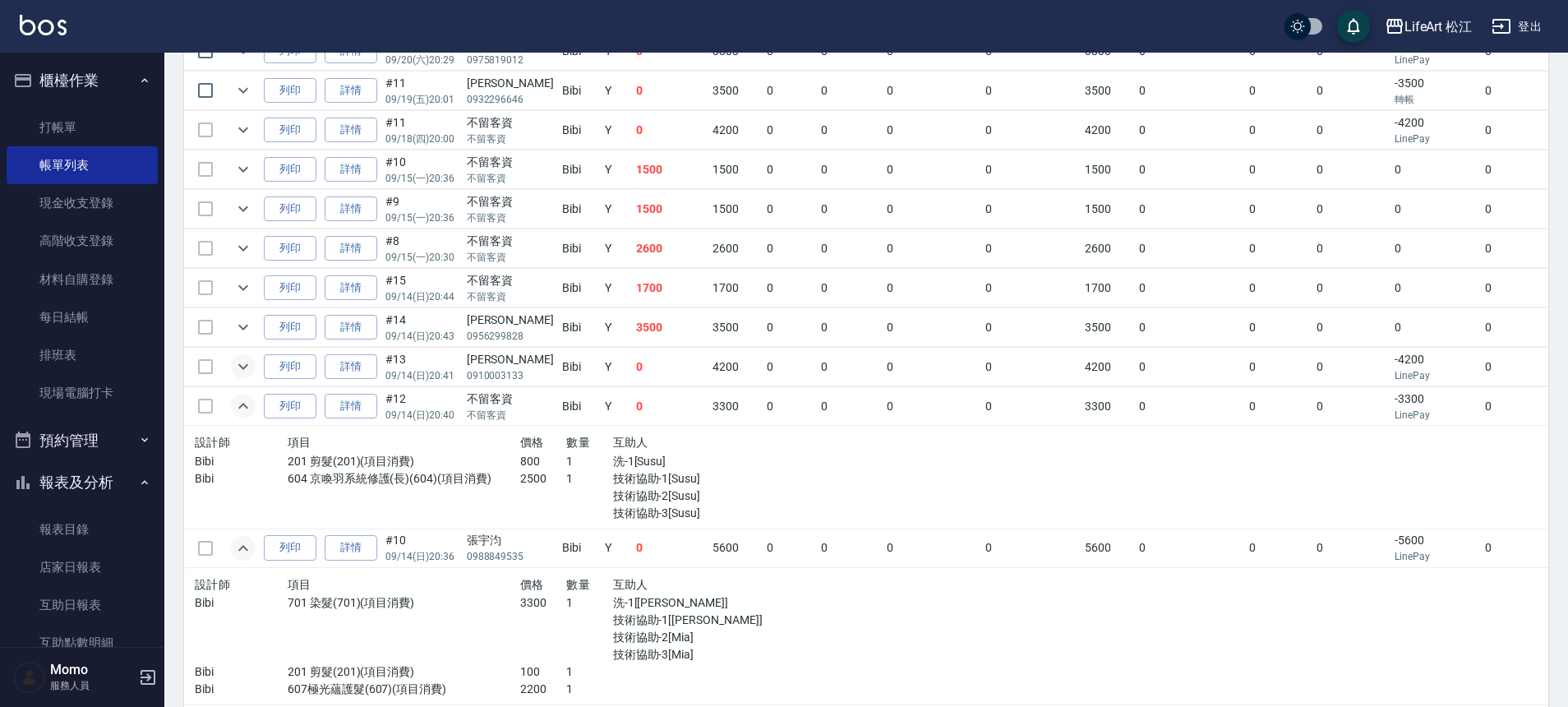
click at [240, 370] on icon "expand row" at bounding box center [242, 366] width 19 height 19
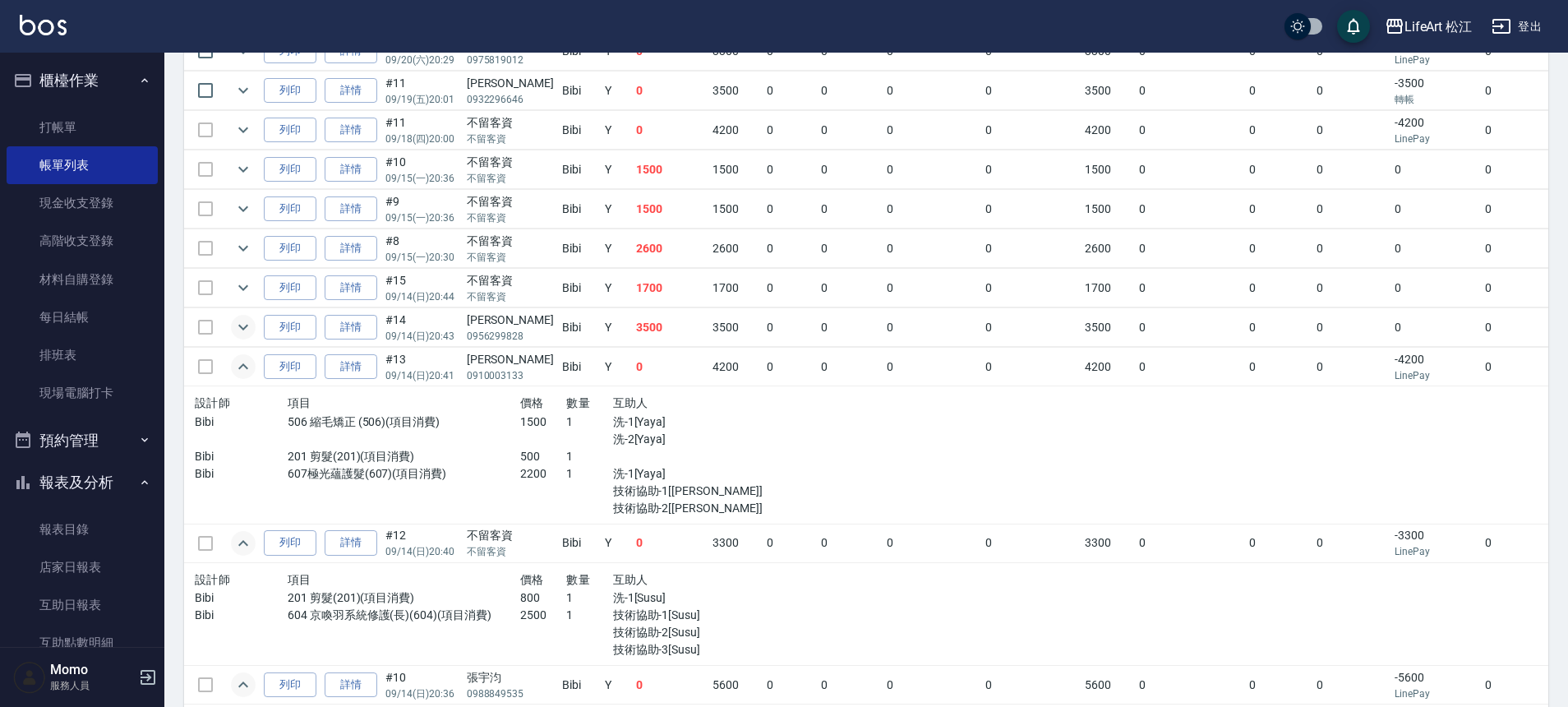
click at [243, 332] on icon "expand row" at bounding box center [242, 326] width 19 height 19
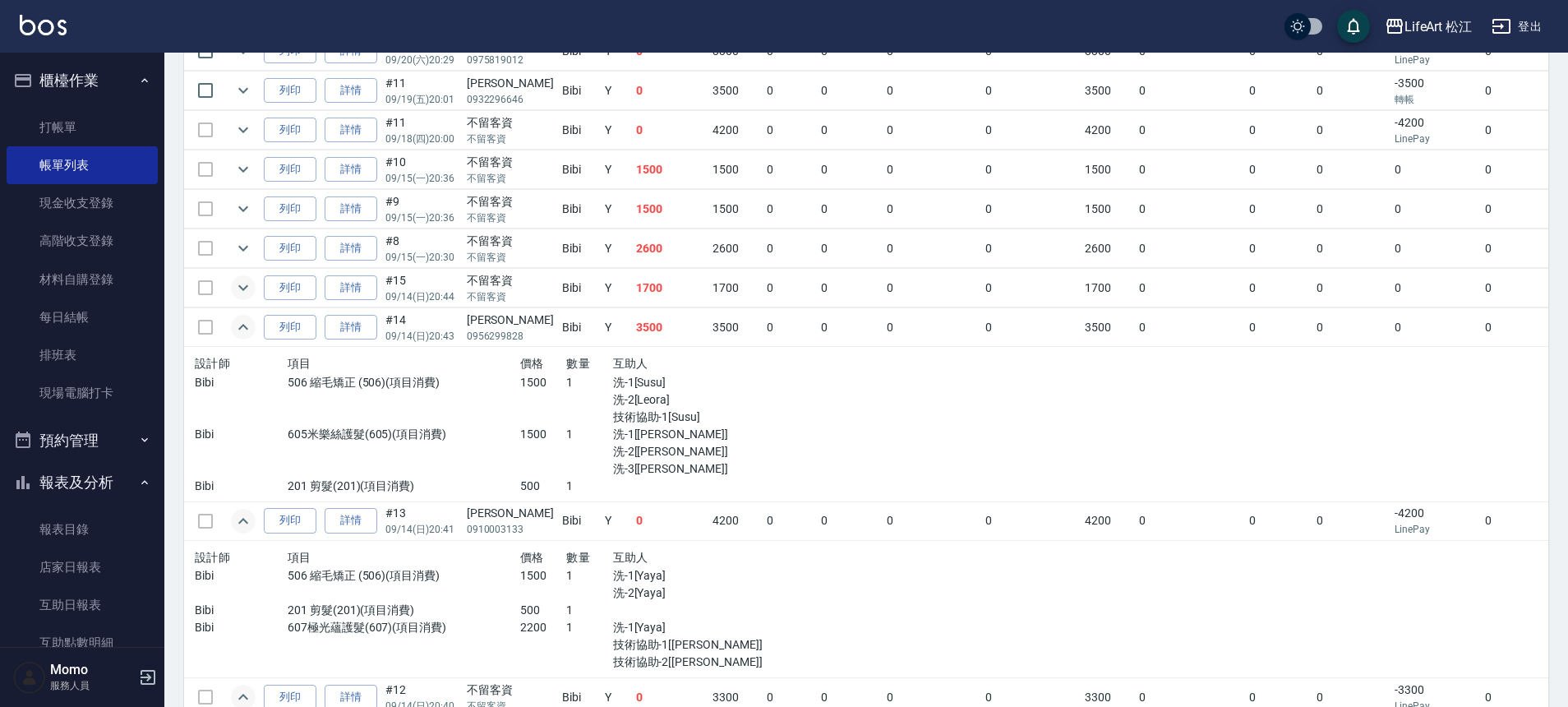
click at [241, 287] on icon "expand row" at bounding box center [242, 288] width 19 height 19
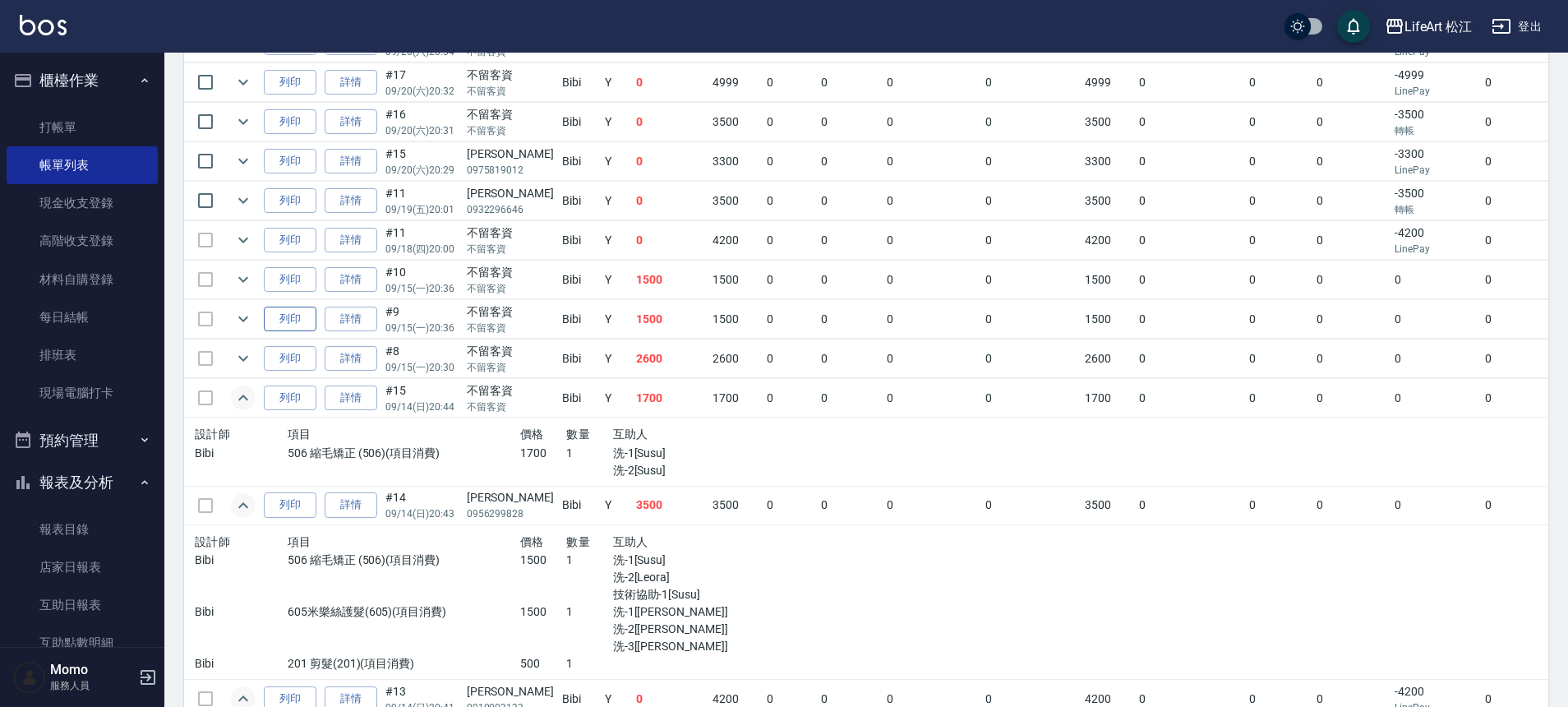
scroll to position [485, 0]
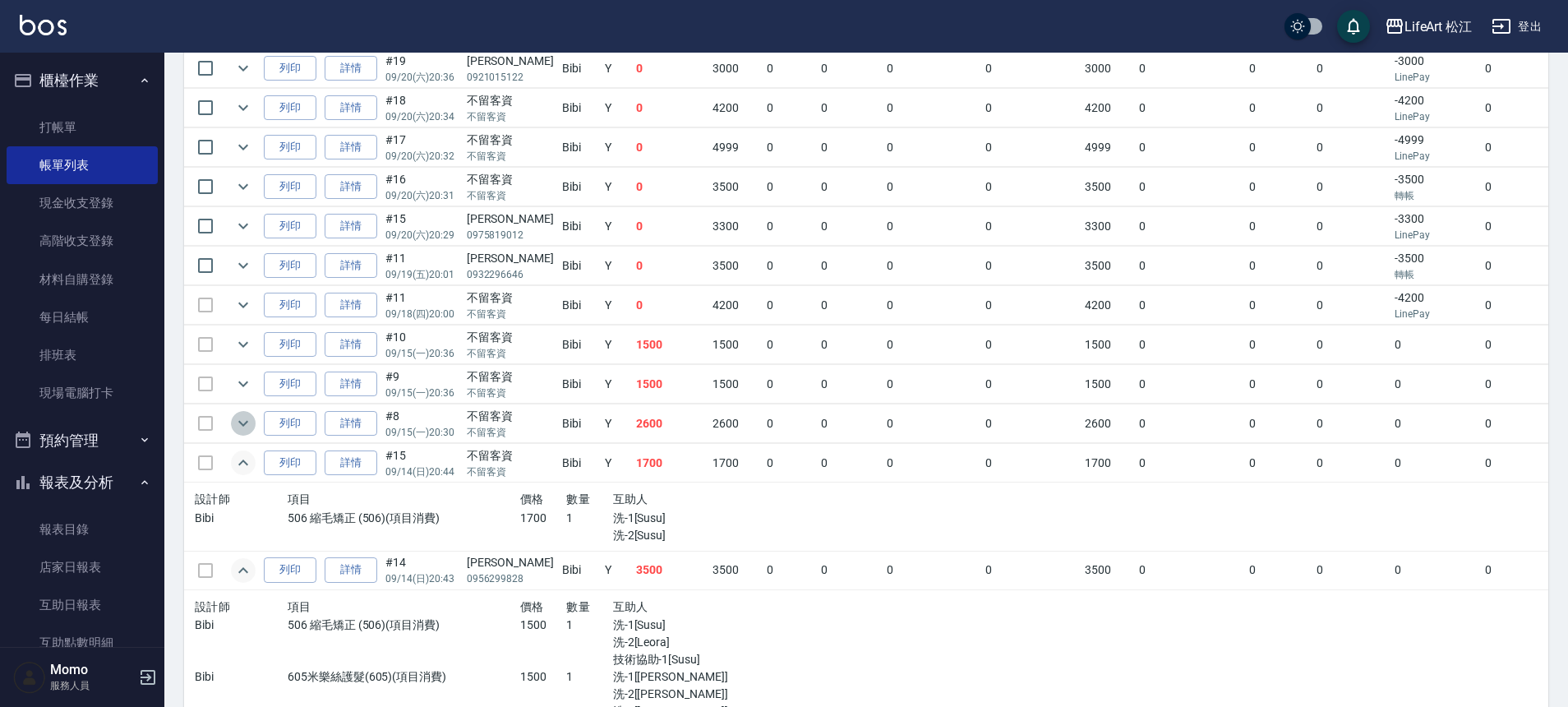
click at [238, 433] on button "expand row" at bounding box center [243, 423] width 25 height 25
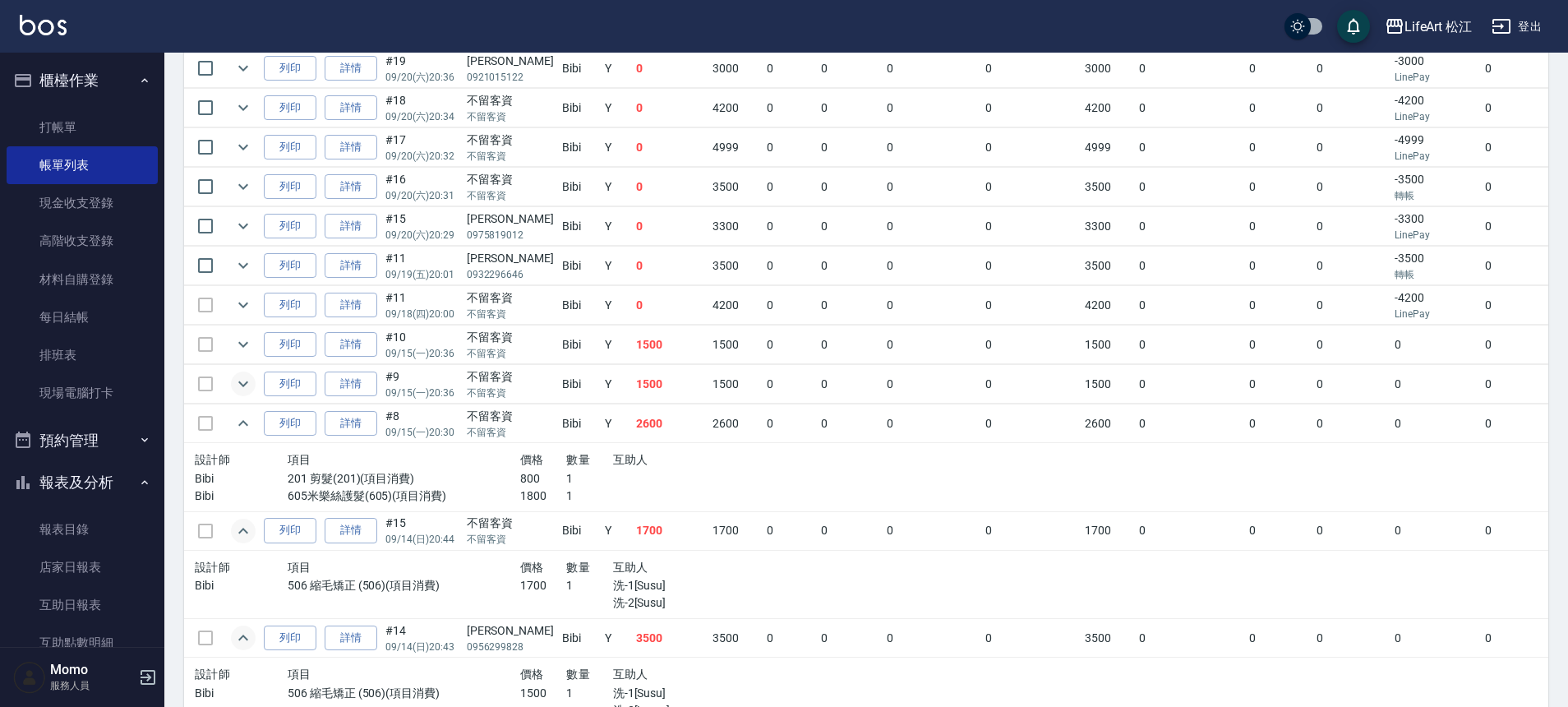
click at [240, 386] on icon "expand row" at bounding box center [242, 383] width 19 height 19
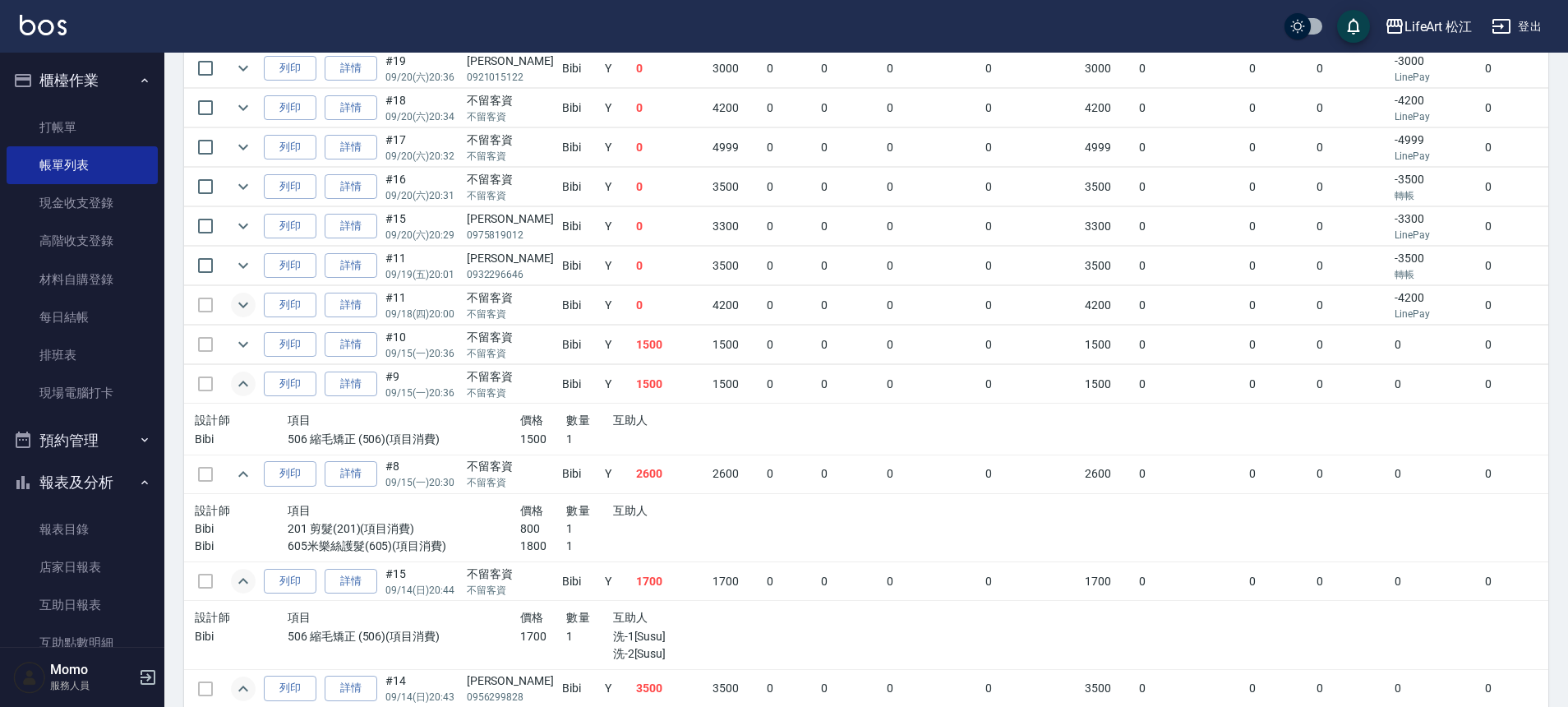
click at [231, 305] on button "expand row" at bounding box center [243, 305] width 25 height 25
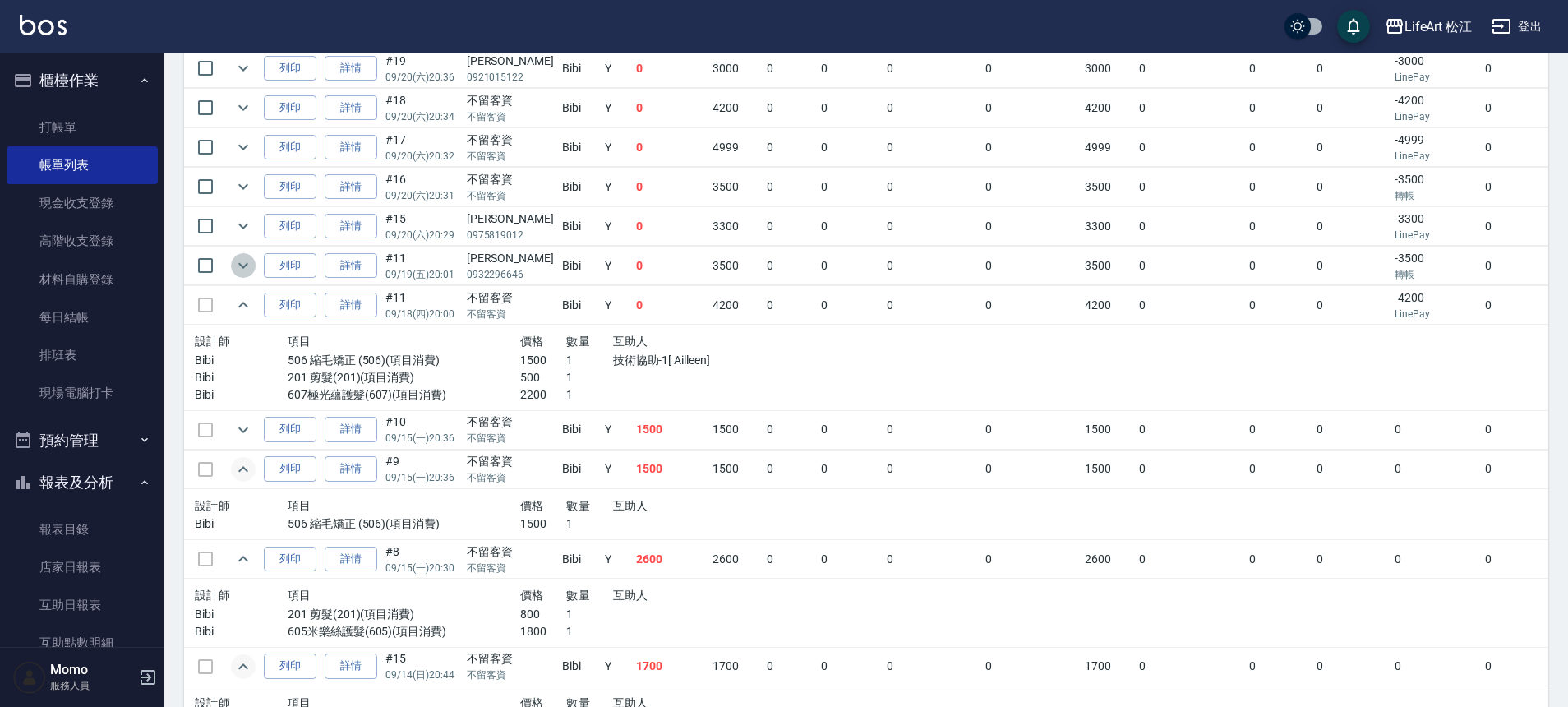
click at [241, 265] on icon "expand row" at bounding box center [243, 265] width 10 height 6
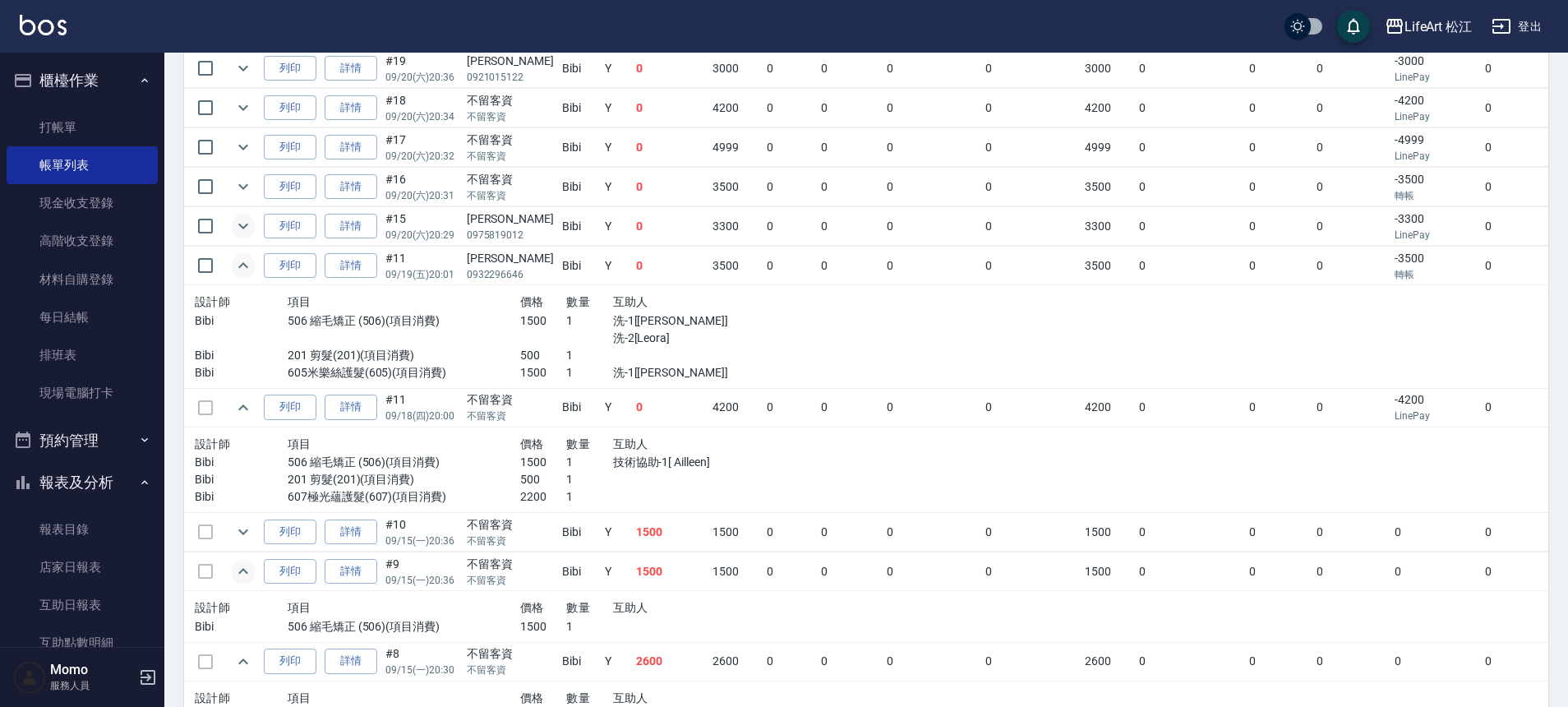
click at [240, 234] on icon "expand row" at bounding box center [242, 226] width 19 height 19
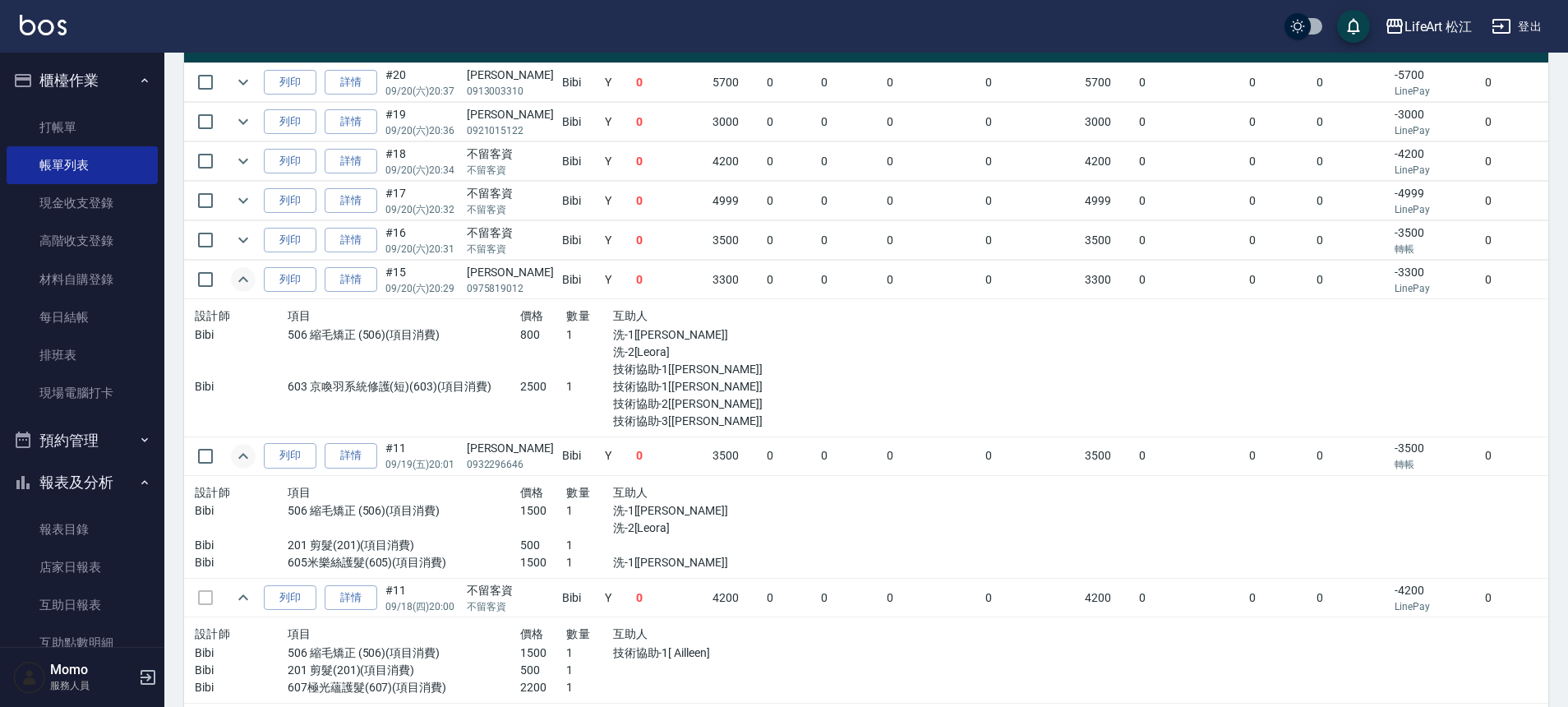
scroll to position [407, 0]
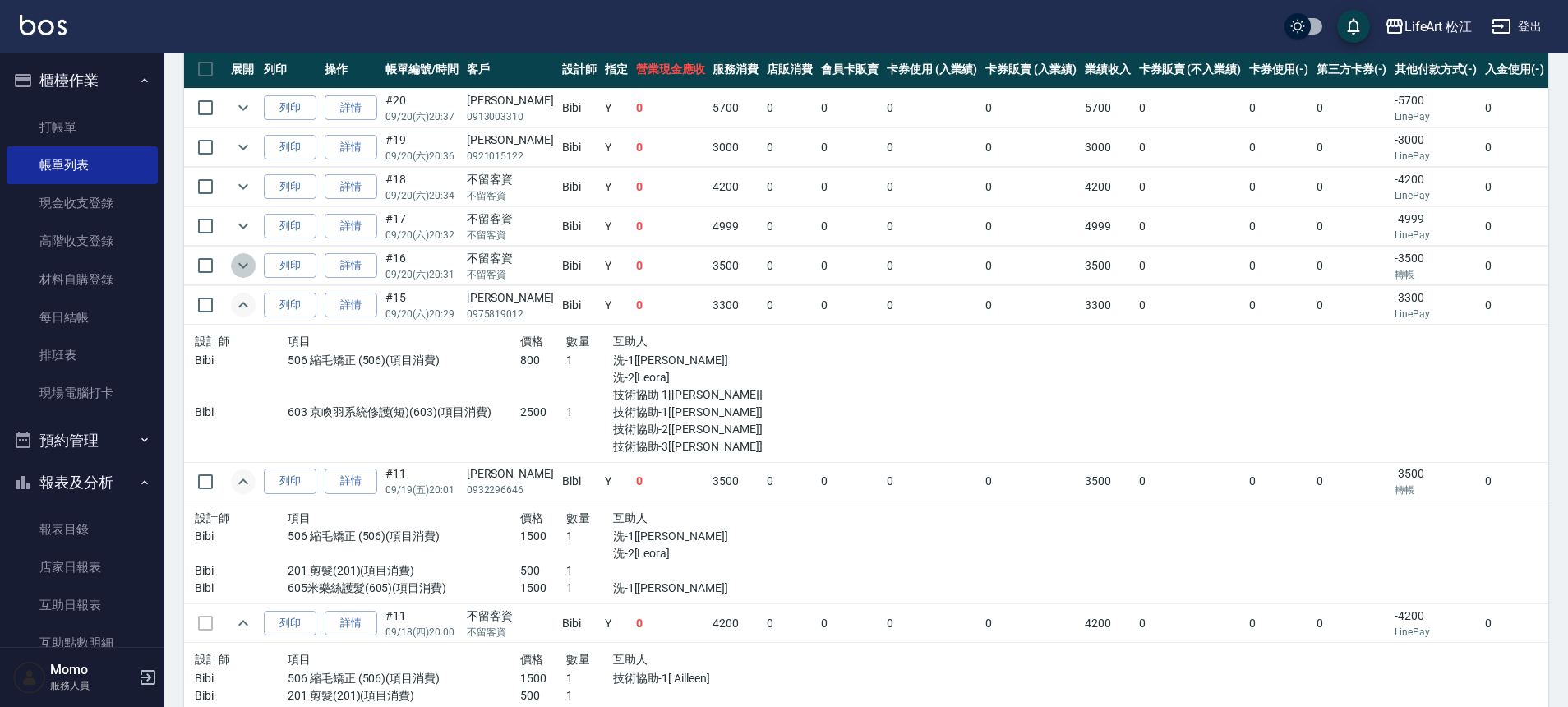
click at [246, 271] on icon "expand row" at bounding box center [242, 265] width 19 height 19
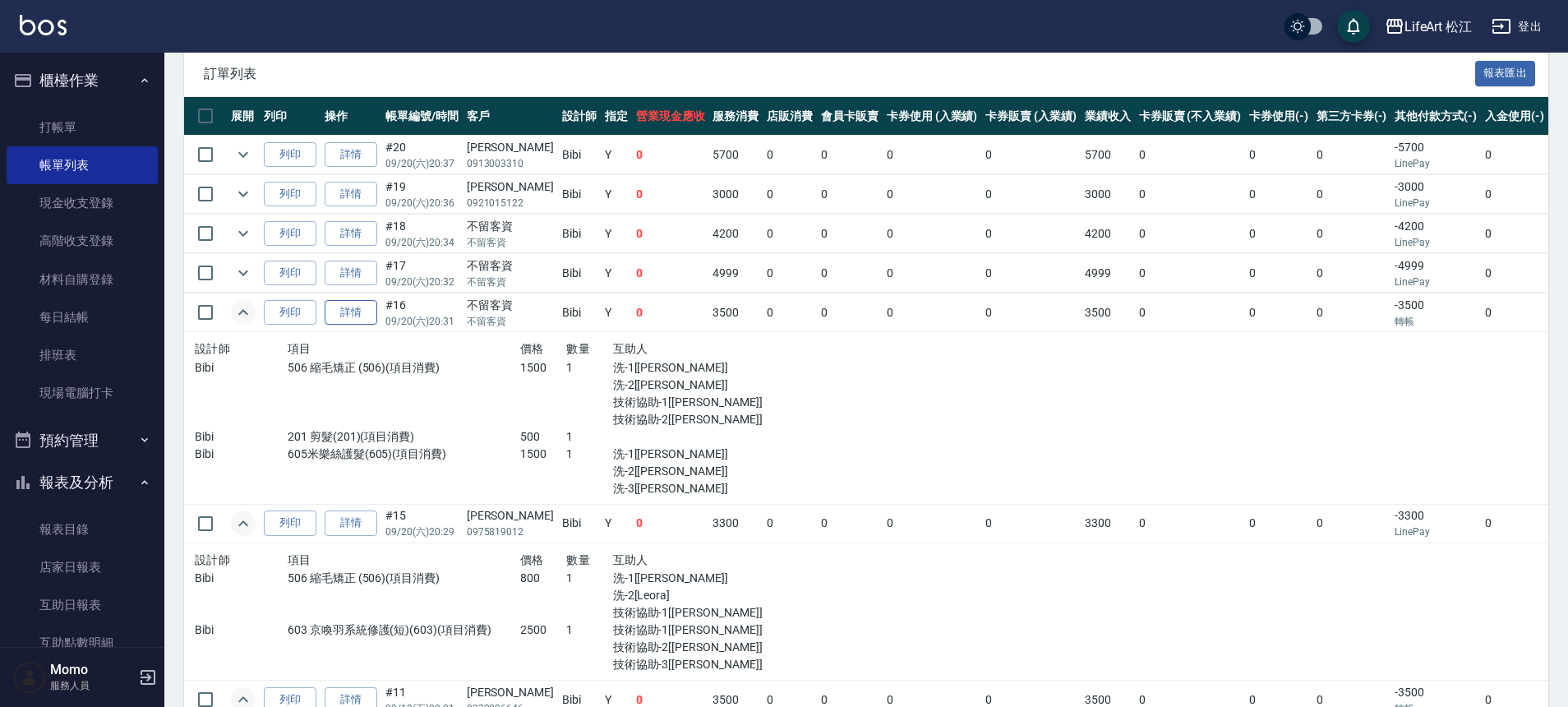
scroll to position [350, 0]
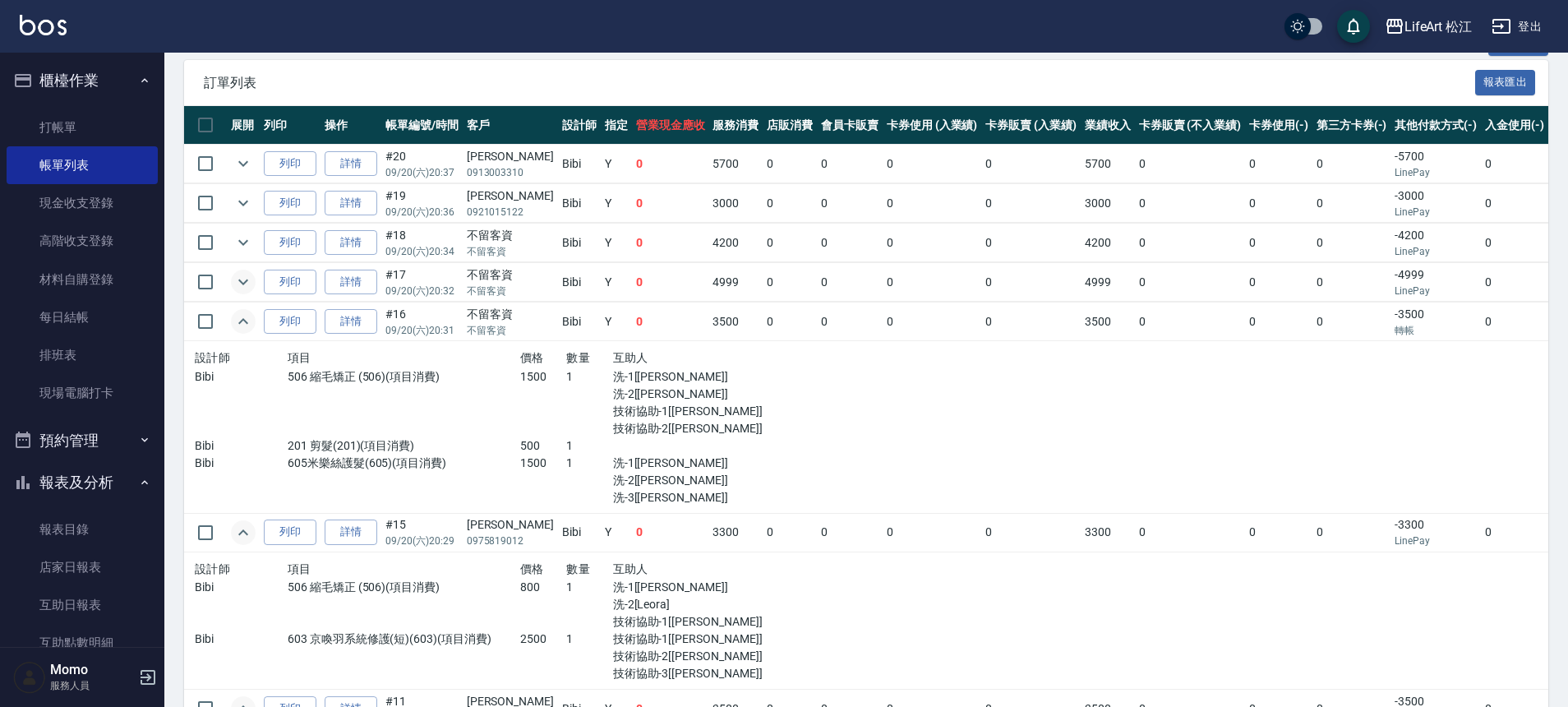
click at [240, 281] on icon "expand row" at bounding box center [243, 282] width 10 height 6
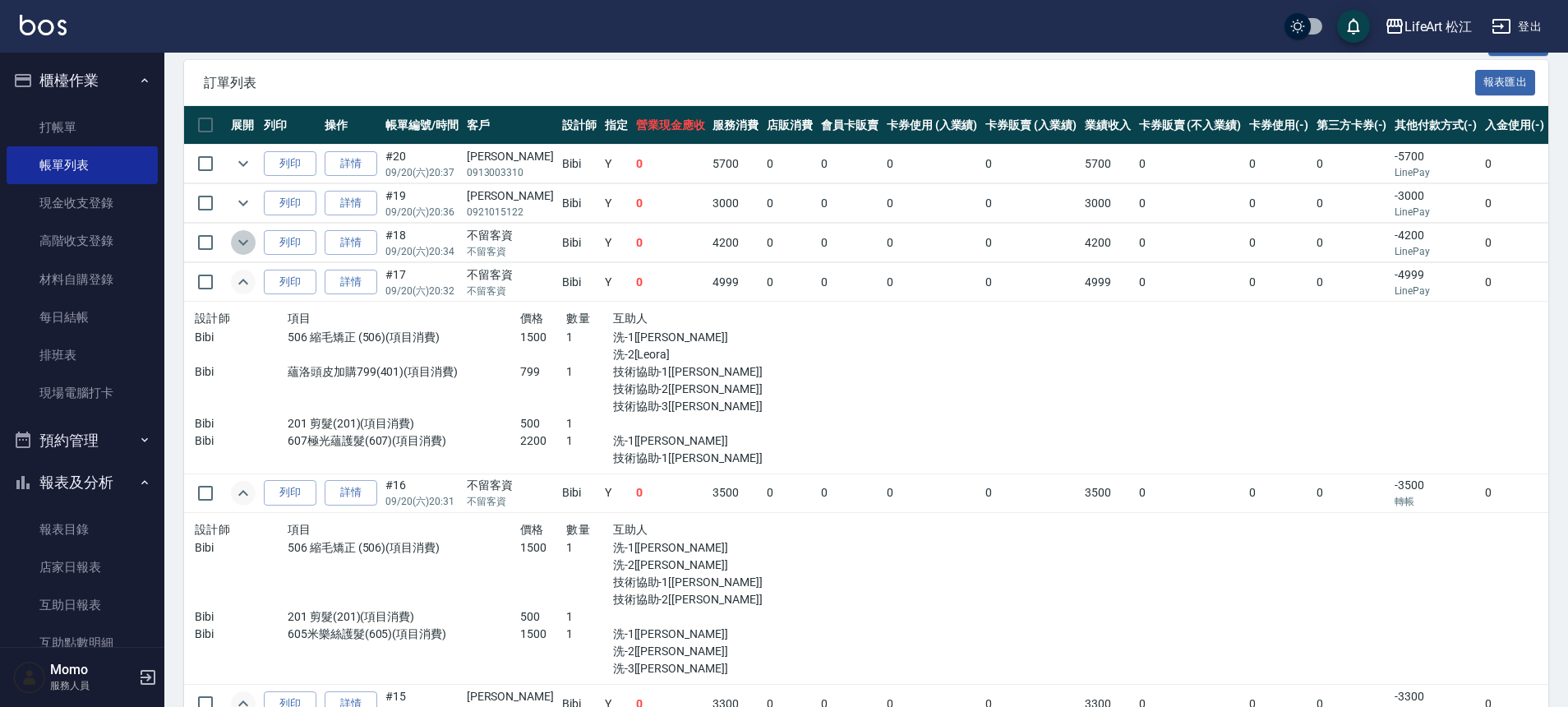
click at [247, 246] on icon "expand row" at bounding box center [242, 242] width 19 height 19
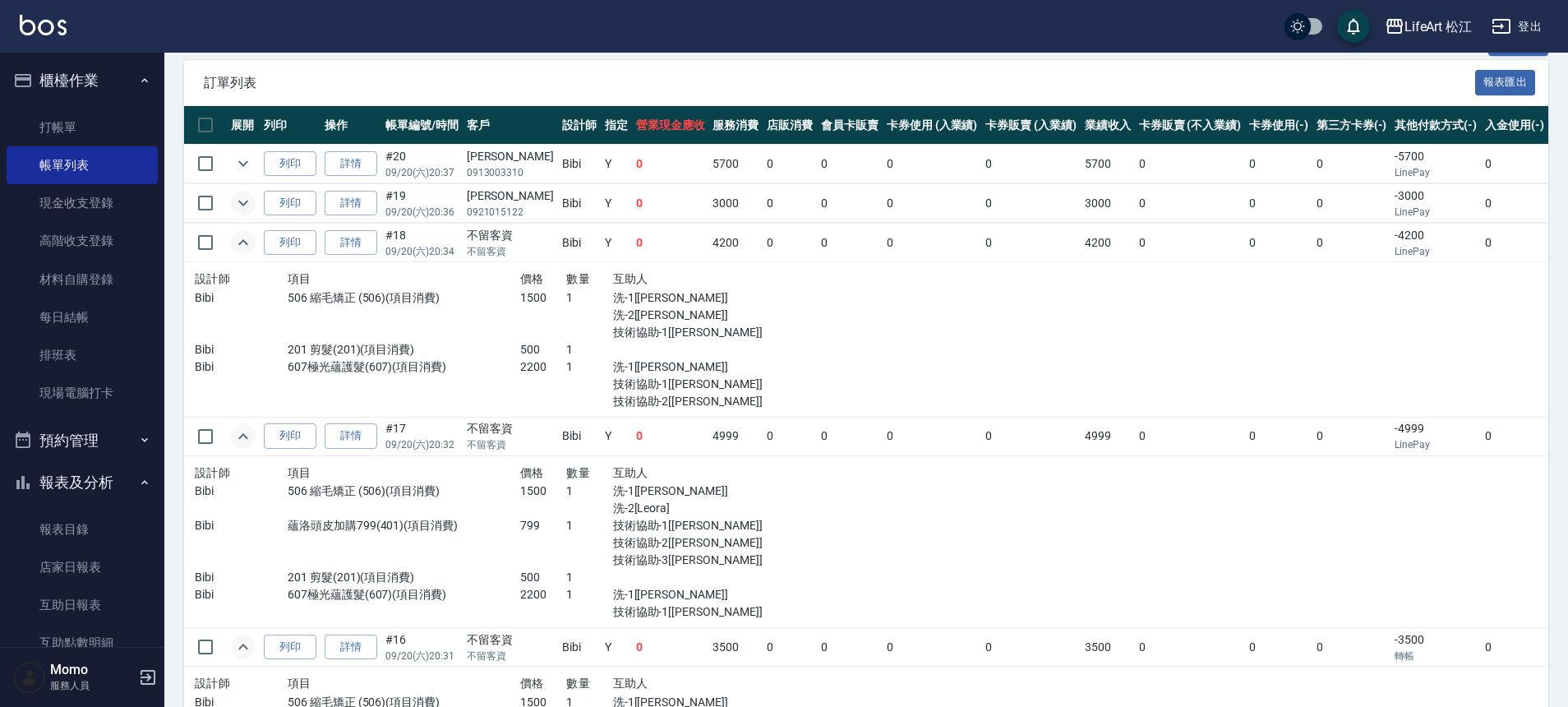
click at [244, 206] on icon "expand row" at bounding box center [242, 203] width 19 height 19
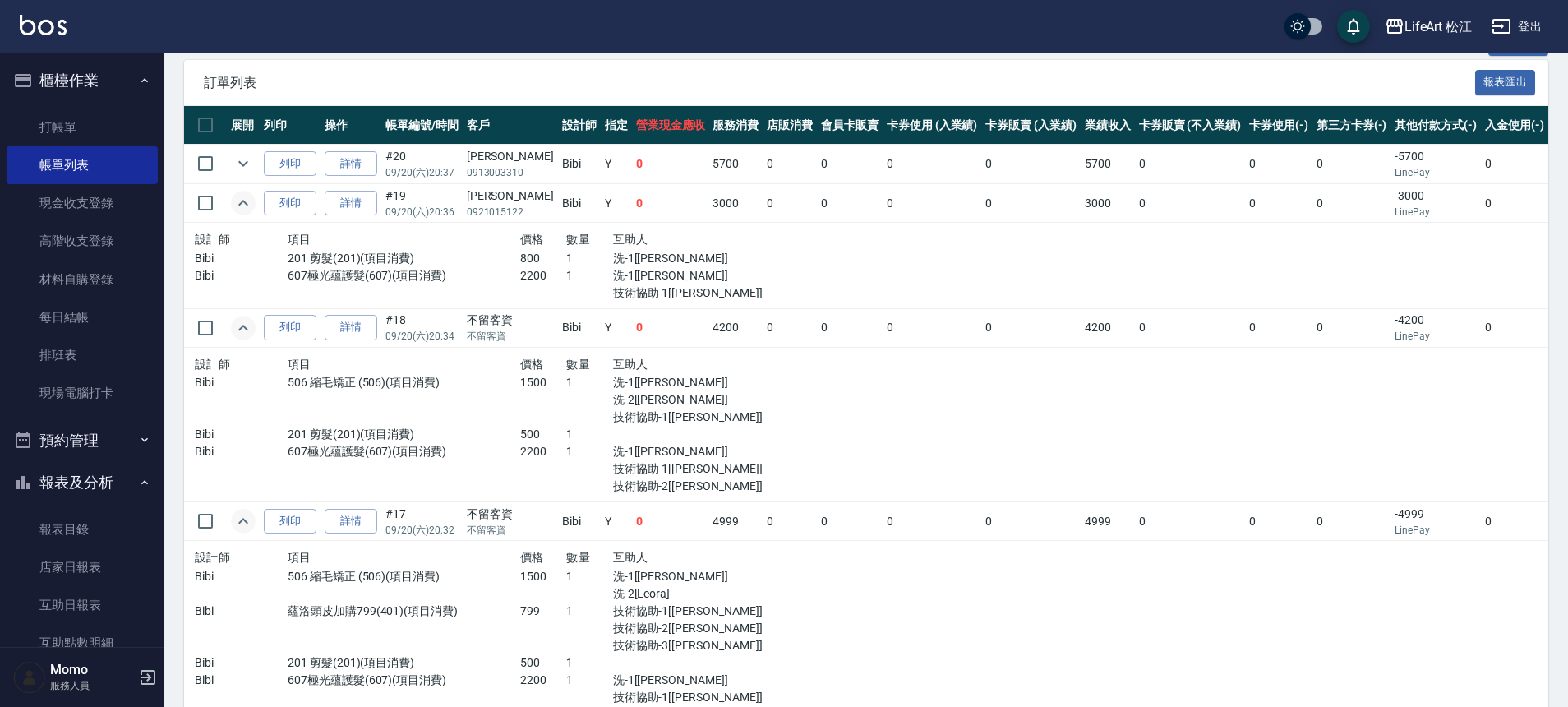
click at [244, 154] on icon "expand row" at bounding box center [242, 163] width 19 height 19
